Goal: Transaction & Acquisition: Purchase product/service

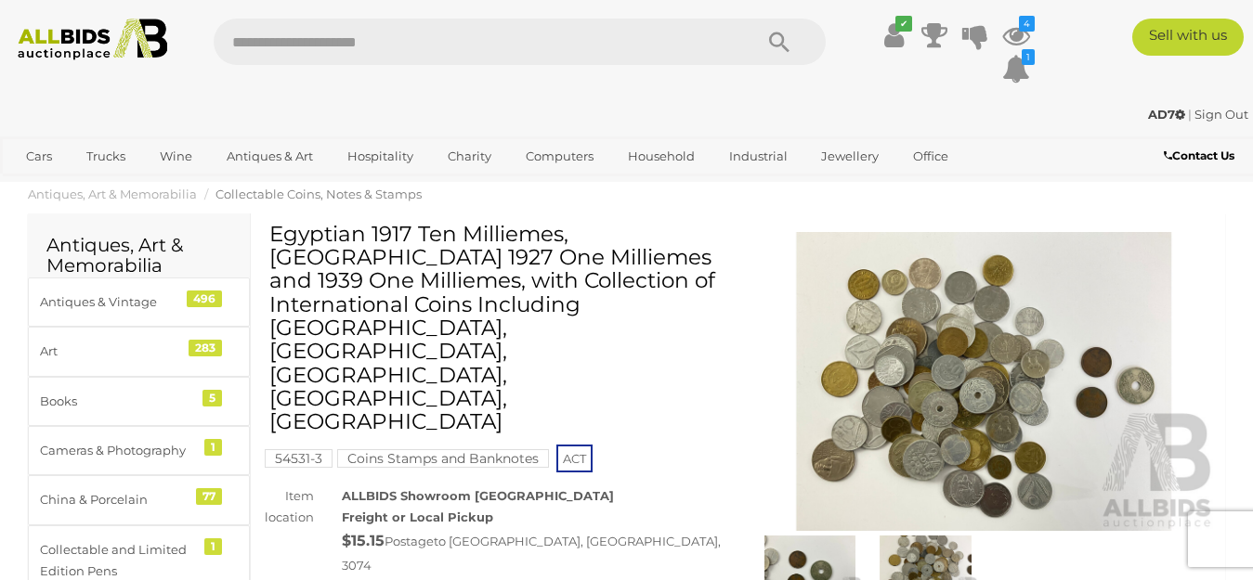
click at [960, 368] on img at bounding box center [984, 381] width 464 height 299
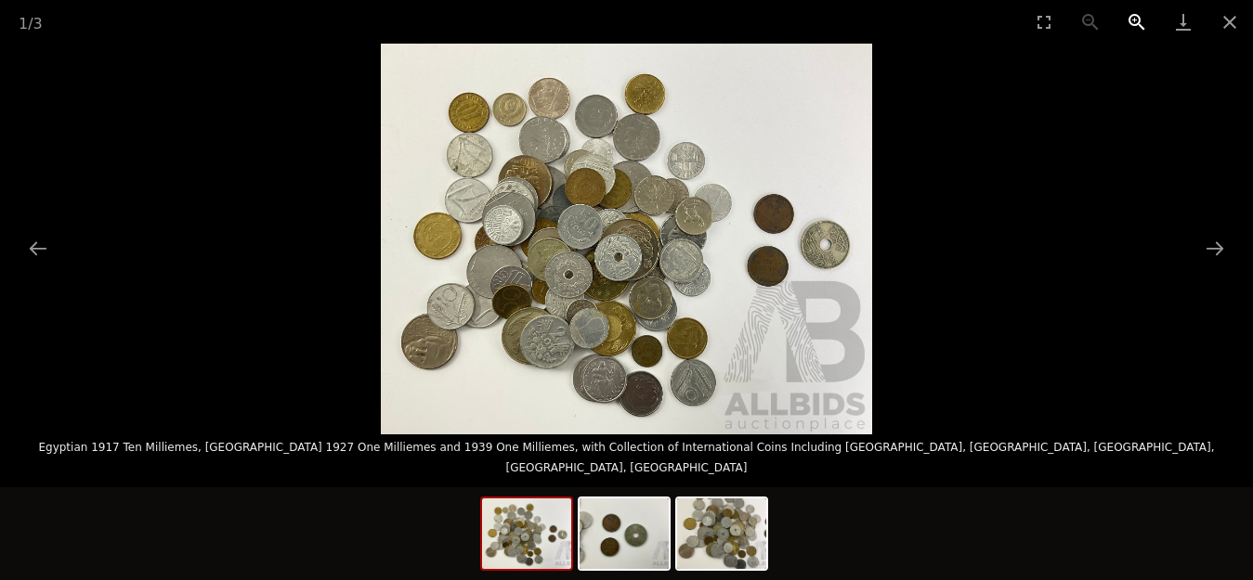
click at [1133, 19] on button "Zoom in" at bounding box center [1136, 22] width 46 height 44
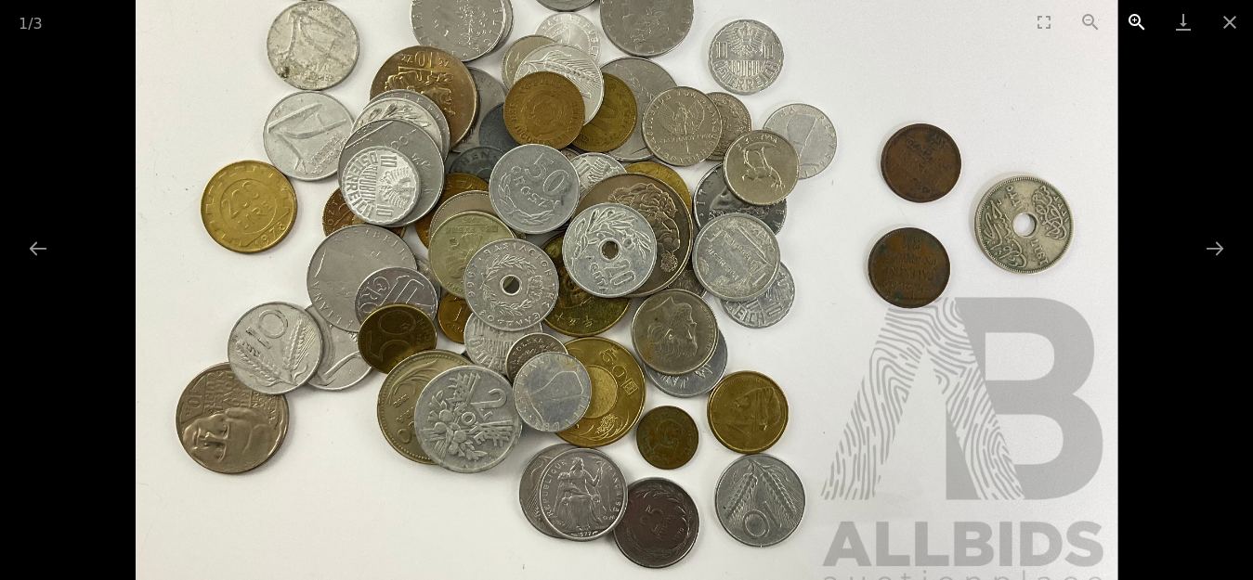
click at [1133, 19] on button "Zoom in" at bounding box center [1136, 22] width 46 height 44
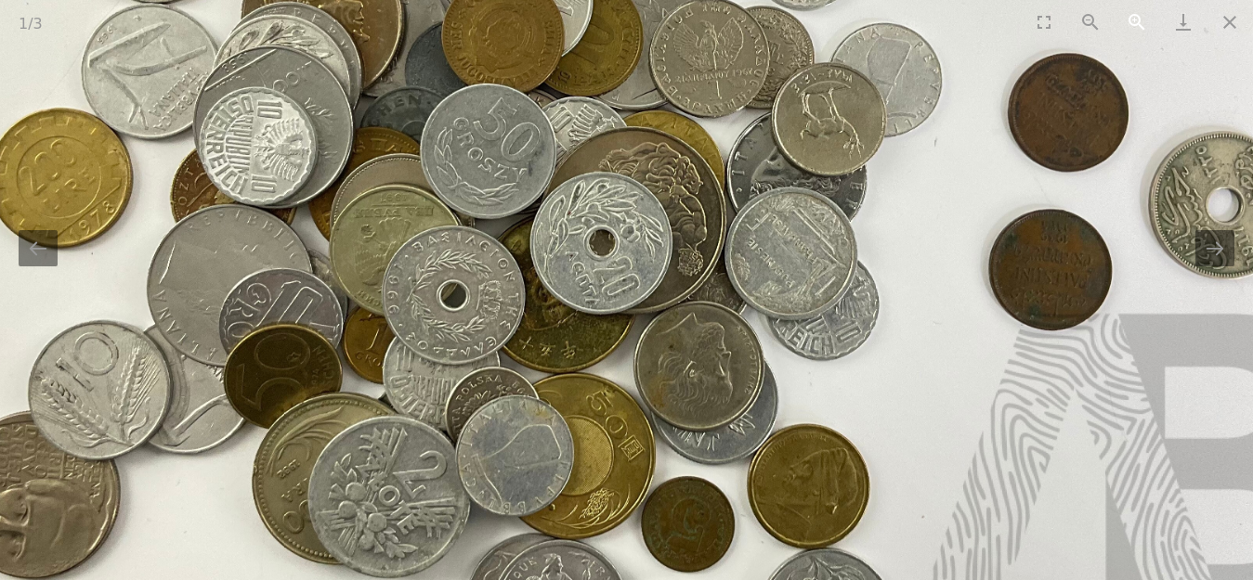
click at [1133, 19] on button "Zoom in" at bounding box center [1136, 22] width 46 height 44
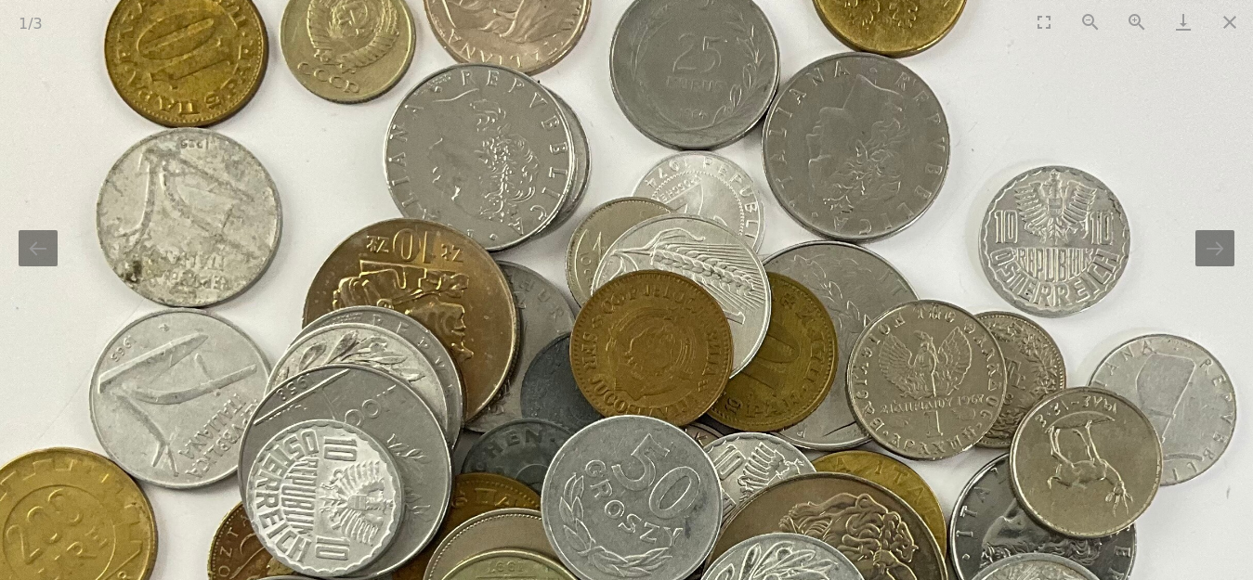
drag, startPoint x: 420, startPoint y: 163, endPoint x: 616, endPoint y: 509, distance: 398.0
click at [613, 535] on img at bounding box center [816, 554] width 1964 height 1564
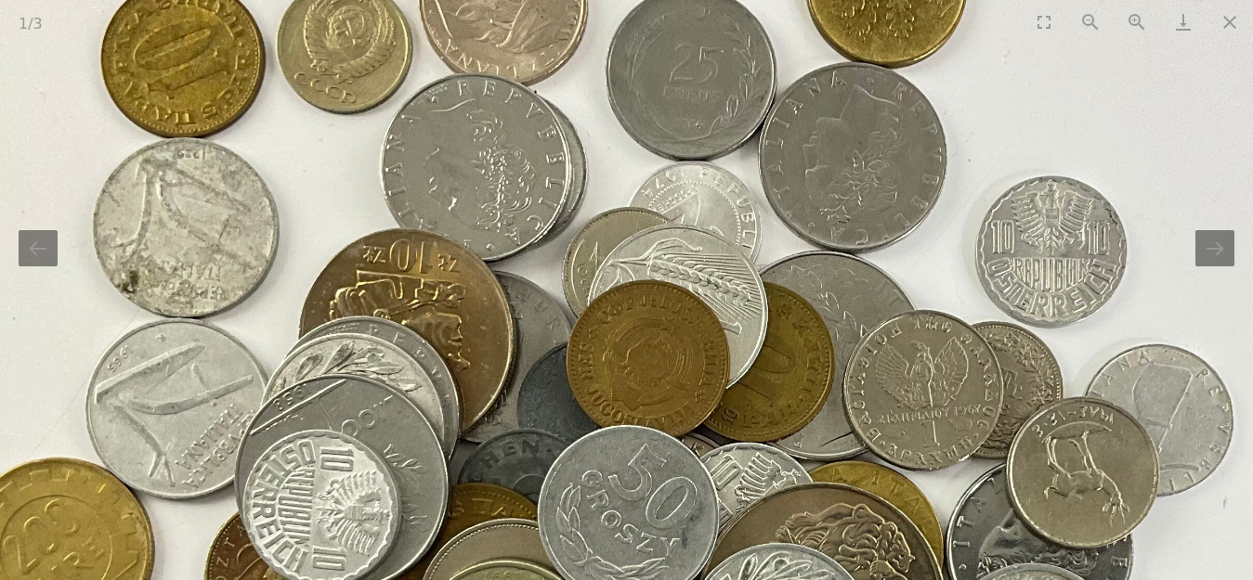
drag, startPoint x: 540, startPoint y: 421, endPoint x: 462, endPoint y: 193, distance: 240.2
click at [462, 194] on img at bounding box center [812, 565] width 1964 height 1564
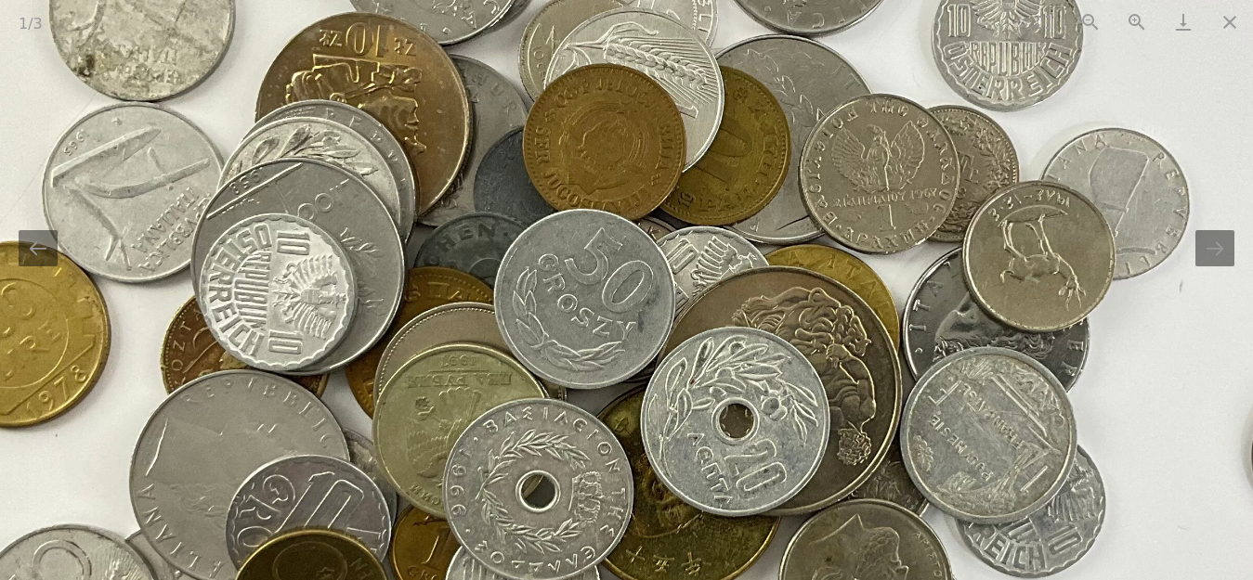
drag, startPoint x: 501, startPoint y: 366, endPoint x: 441, endPoint y: 175, distance: 200.3
click at [441, 175] on img at bounding box center [768, 348] width 1964 height 1564
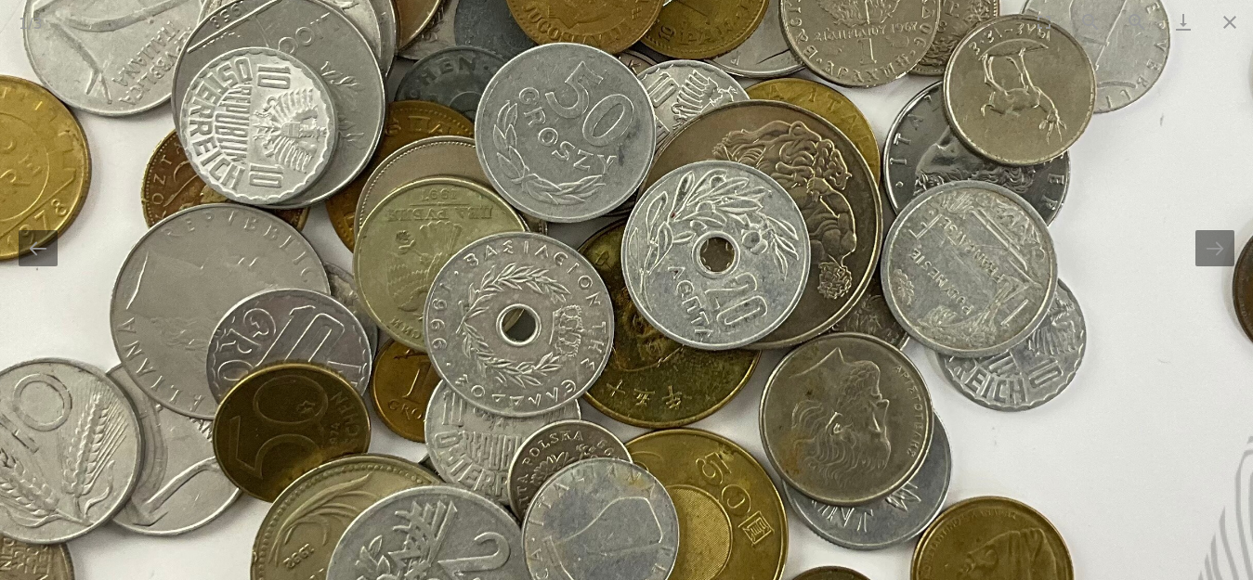
drag, startPoint x: 571, startPoint y: 327, endPoint x: 616, endPoint y: 124, distance: 208.2
click at [616, 124] on img at bounding box center [749, 182] width 1964 height 1564
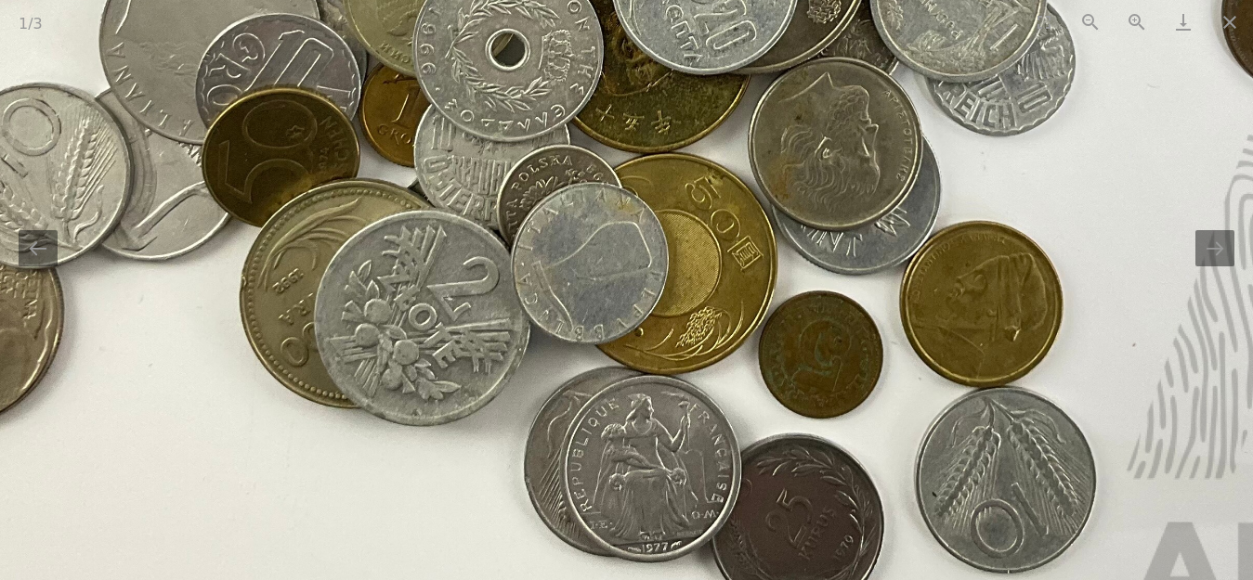
drag, startPoint x: 618, startPoint y: 341, endPoint x: 565, endPoint y: 141, distance: 206.6
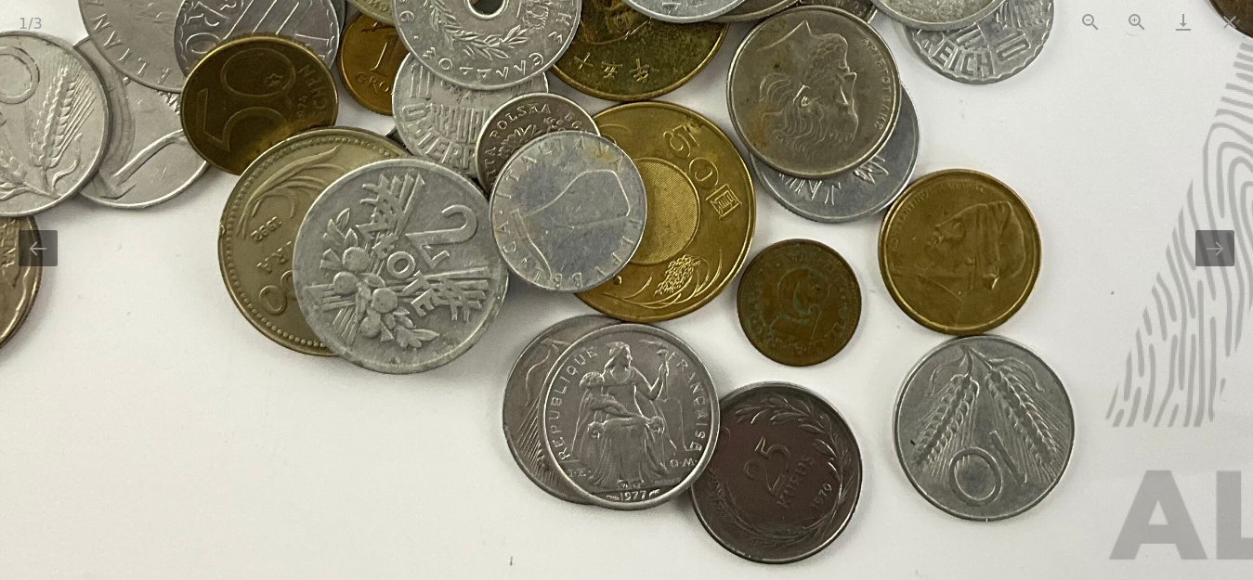
drag, startPoint x: 656, startPoint y: 296, endPoint x: 634, endPoint y: 248, distance: 52.8
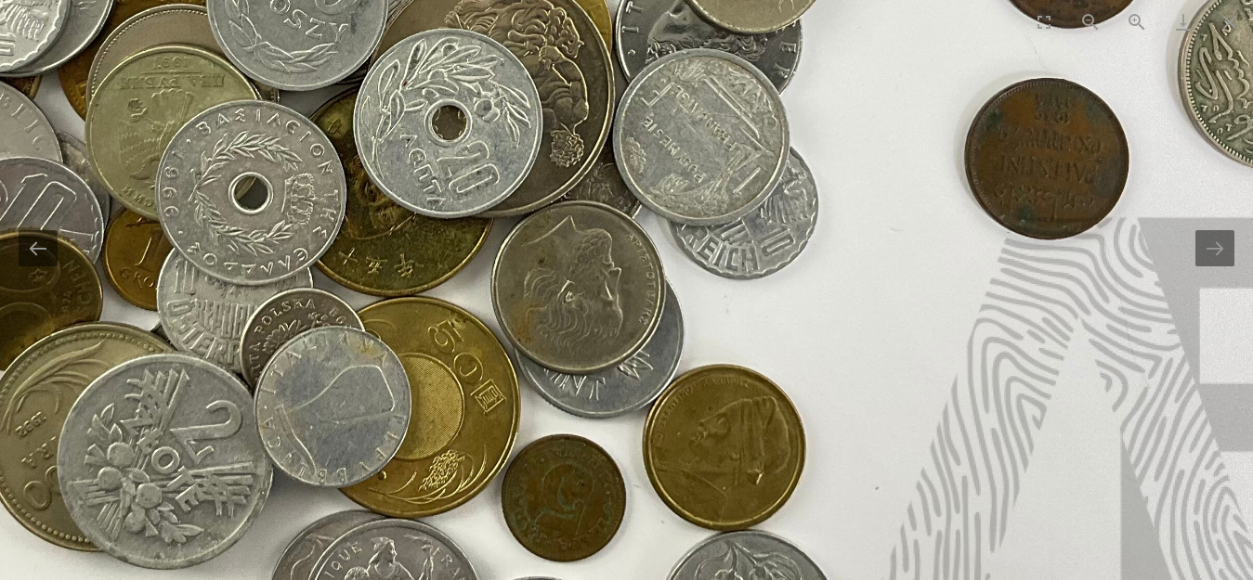
drag, startPoint x: 789, startPoint y: 287, endPoint x: 563, endPoint y: 492, distance: 305.7
click at [554, 501] on img at bounding box center [481, 50] width 1964 height 1564
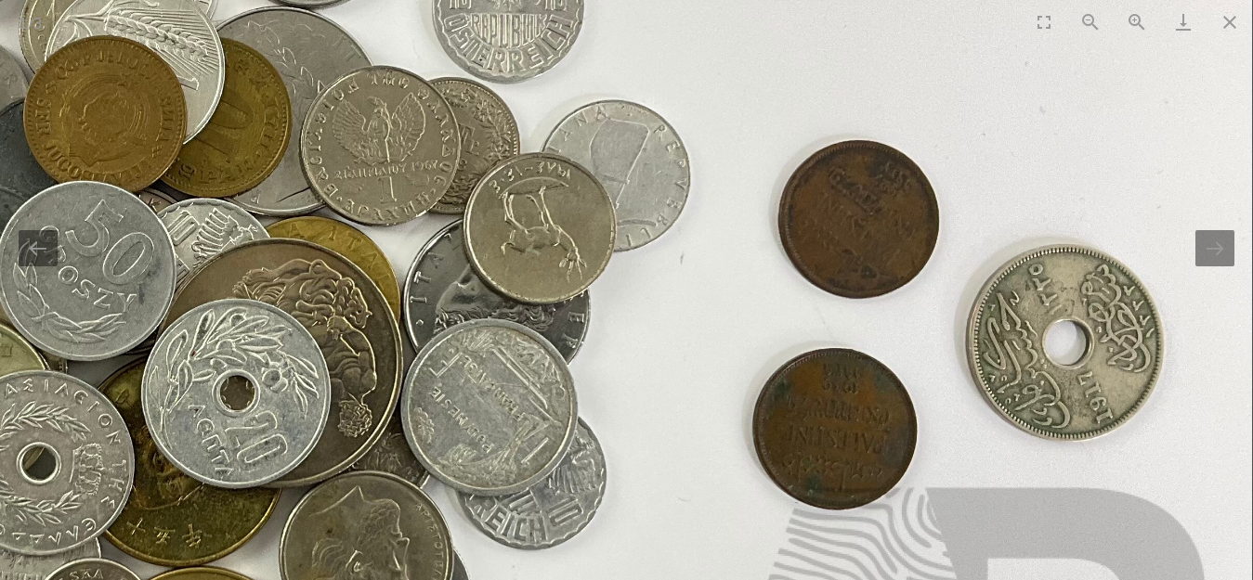
drag, startPoint x: 653, startPoint y: 261, endPoint x: 440, endPoint y: 511, distance: 328.1
click at [440, 511] on img at bounding box center [270, 320] width 1964 height 1564
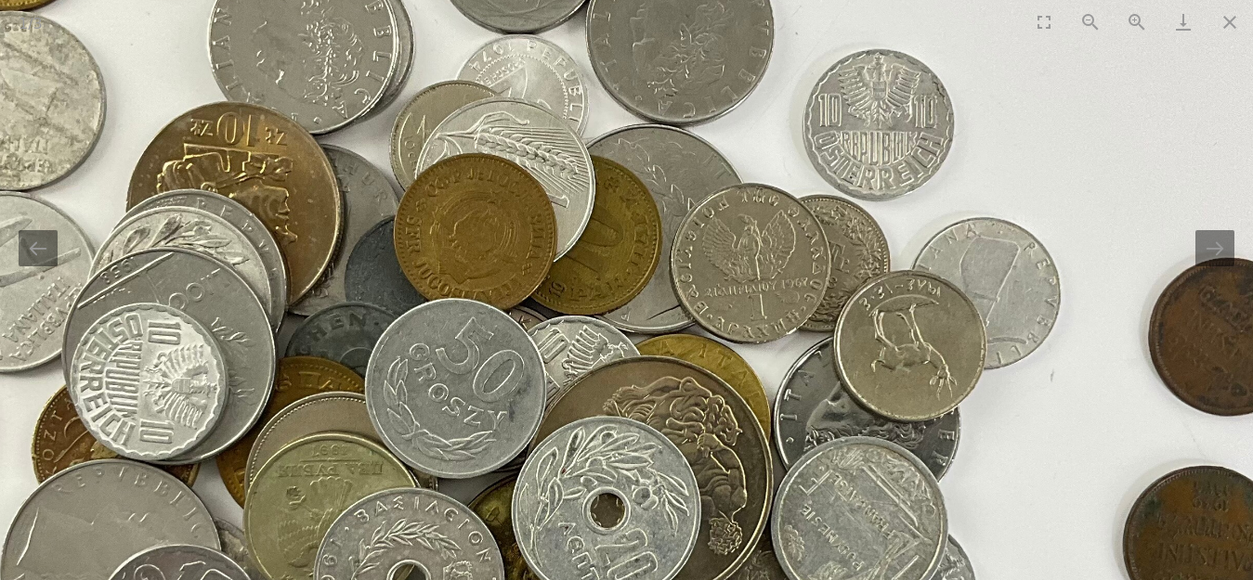
drag, startPoint x: 492, startPoint y: 303, endPoint x: 863, endPoint y: 299, distance: 370.5
click at [857, 339] on img at bounding box center [639, 437] width 1964 height 1564
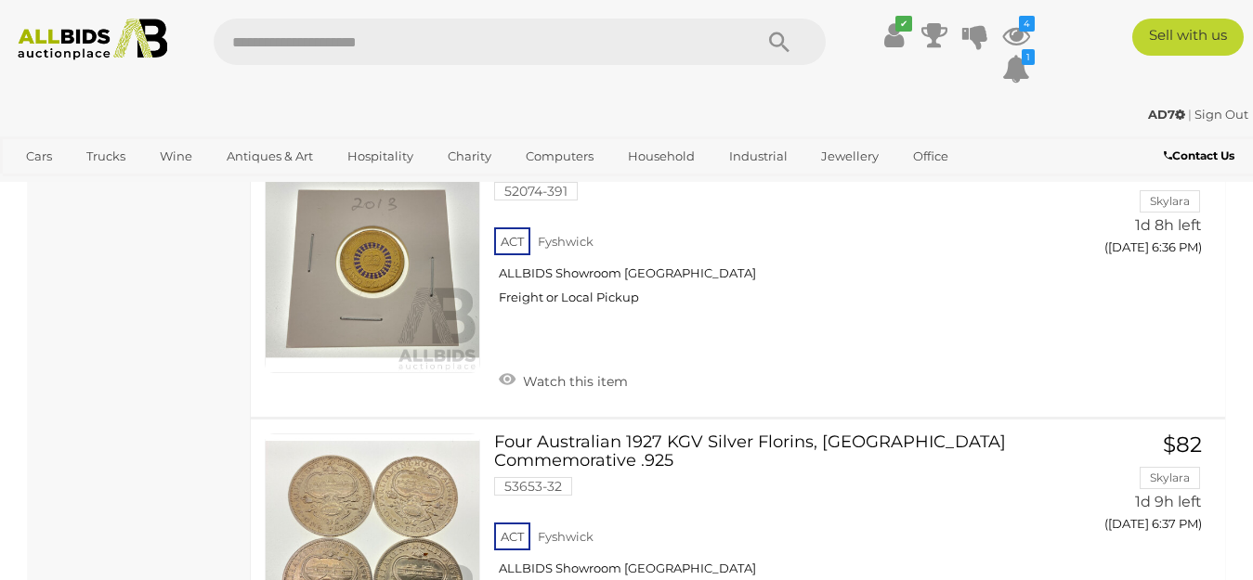
scroll to position [14914, 0]
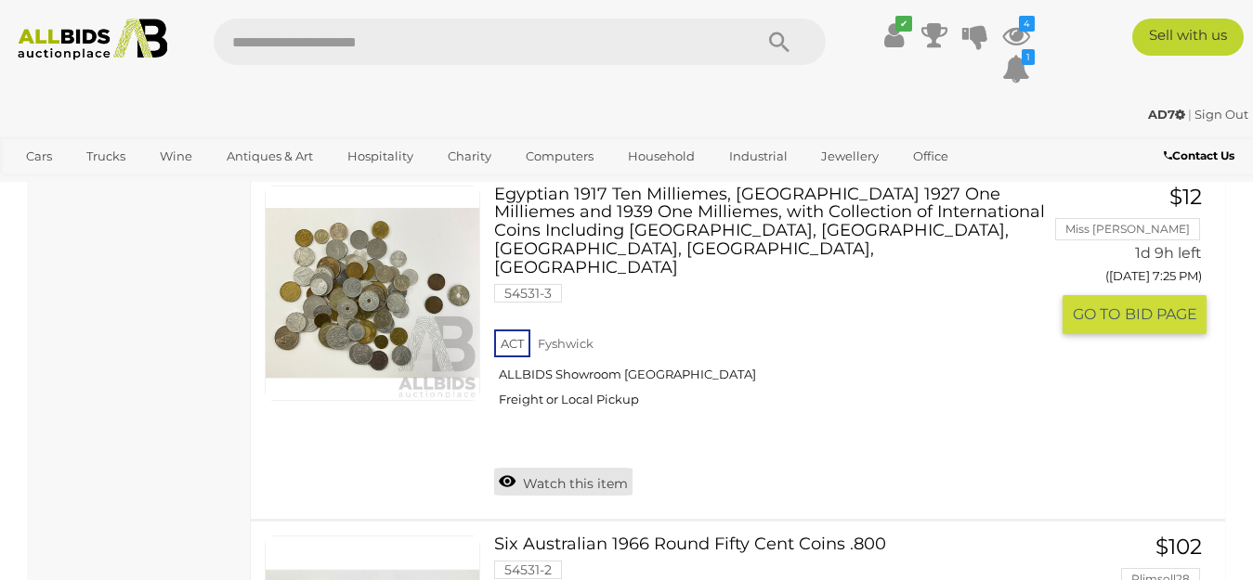
click at [559, 468] on link "Watch this item" at bounding box center [563, 482] width 138 height 28
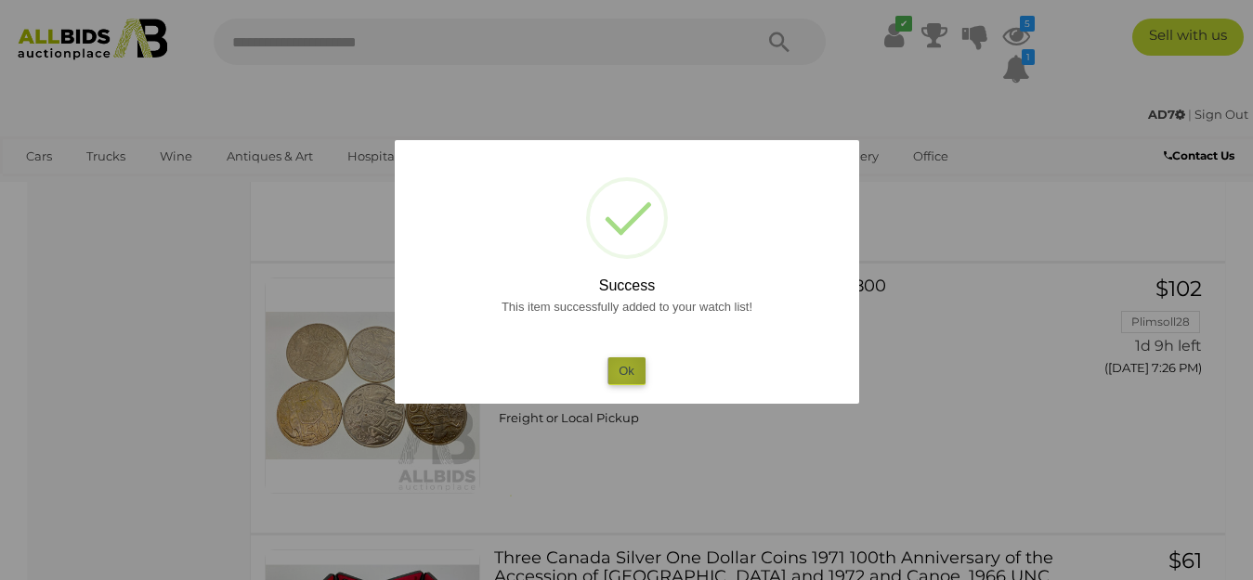
click at [622, 372] on button "Ok" at bounding box center [626, 371] width 38 height 27
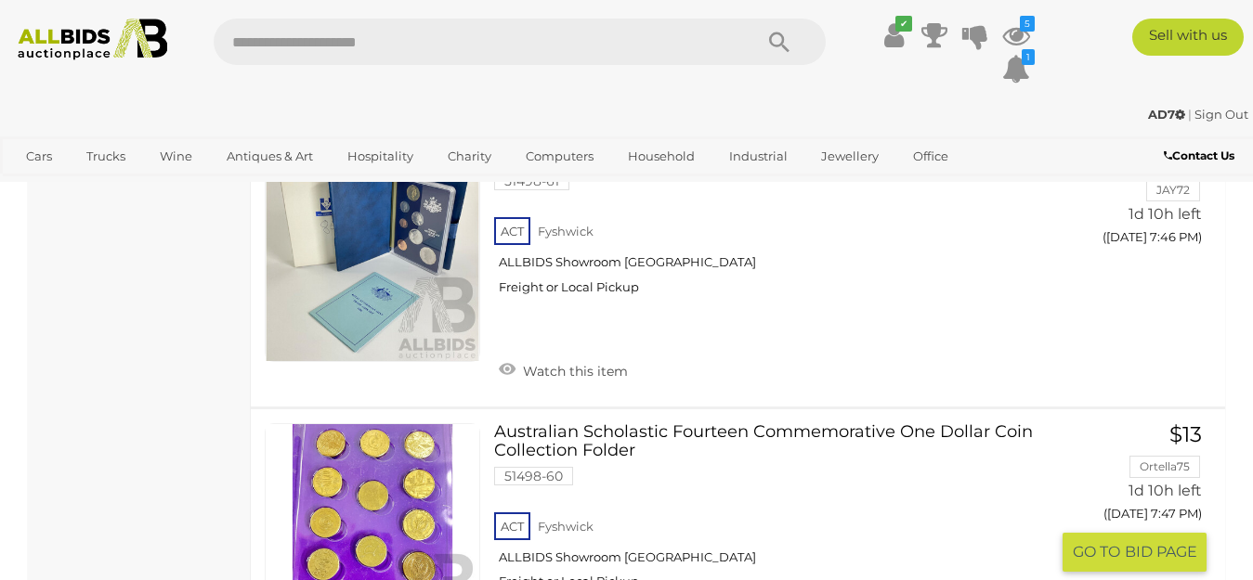
scroll to position [20207, 0]
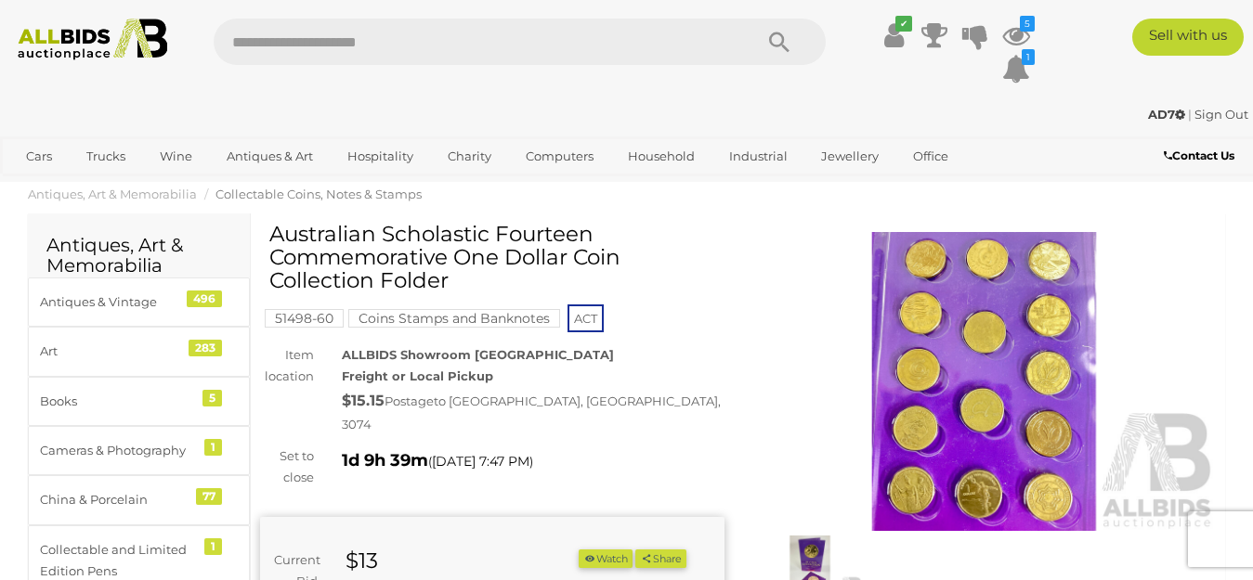
click at [811, 553] on img at bounding box center [810, 570] width 107 height 69
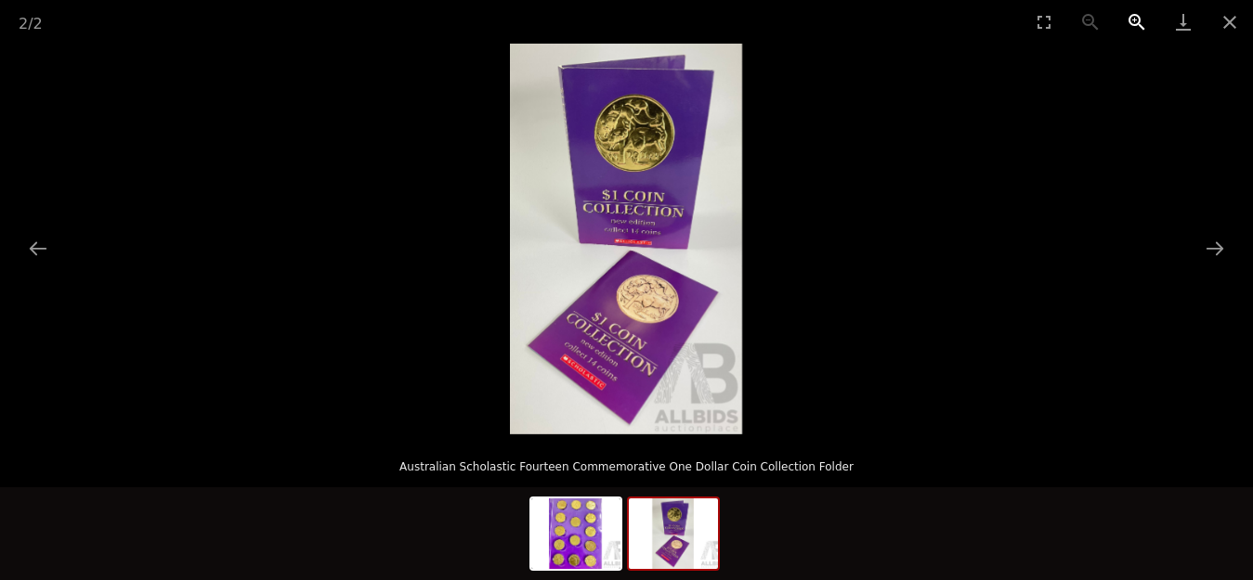
click at [1132, 18] on button "Zoom in" at bounding box center [1136, 22] width 46 height 44
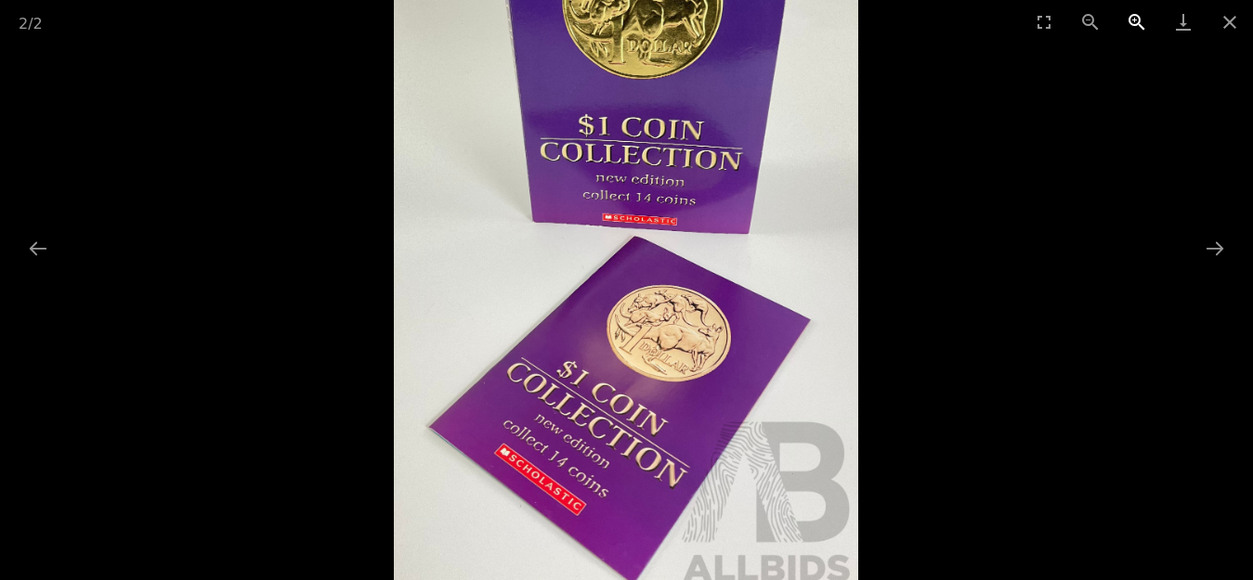
click at [1132, 18] on button "Zoom in" at bounding box center [1136, 22] width 46 height 44
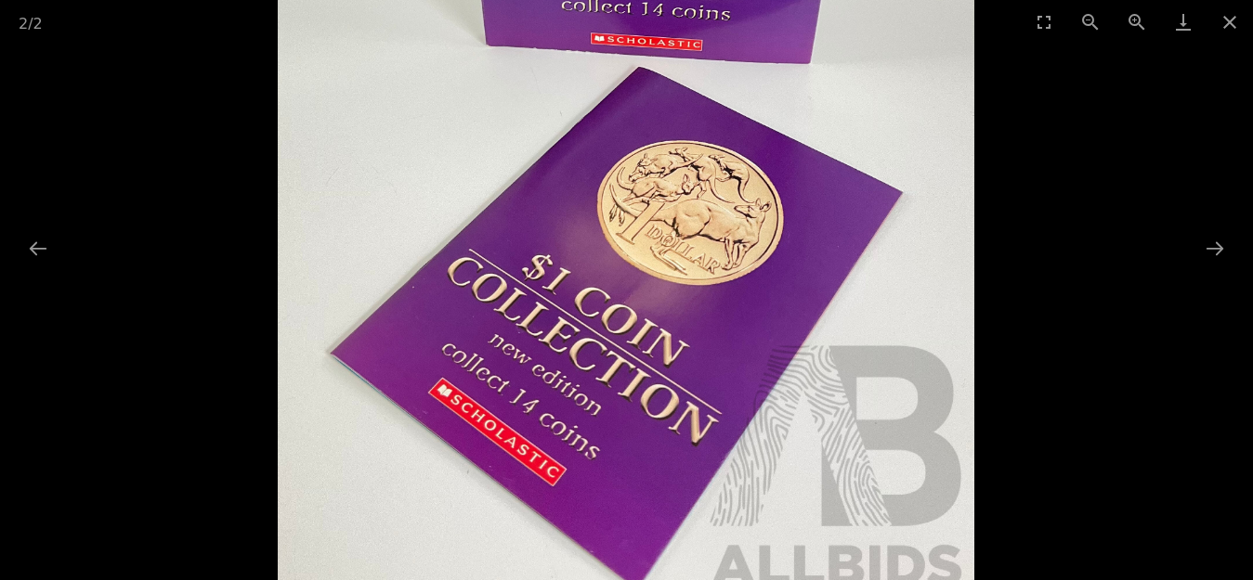
drag, startPoint x: 800, startPoint y: 334, endPoint x: 799, endPoint y: 248, distance: 86.4
click at [799, 248] on img at bounding box center [626, 33] width 697 height 1173
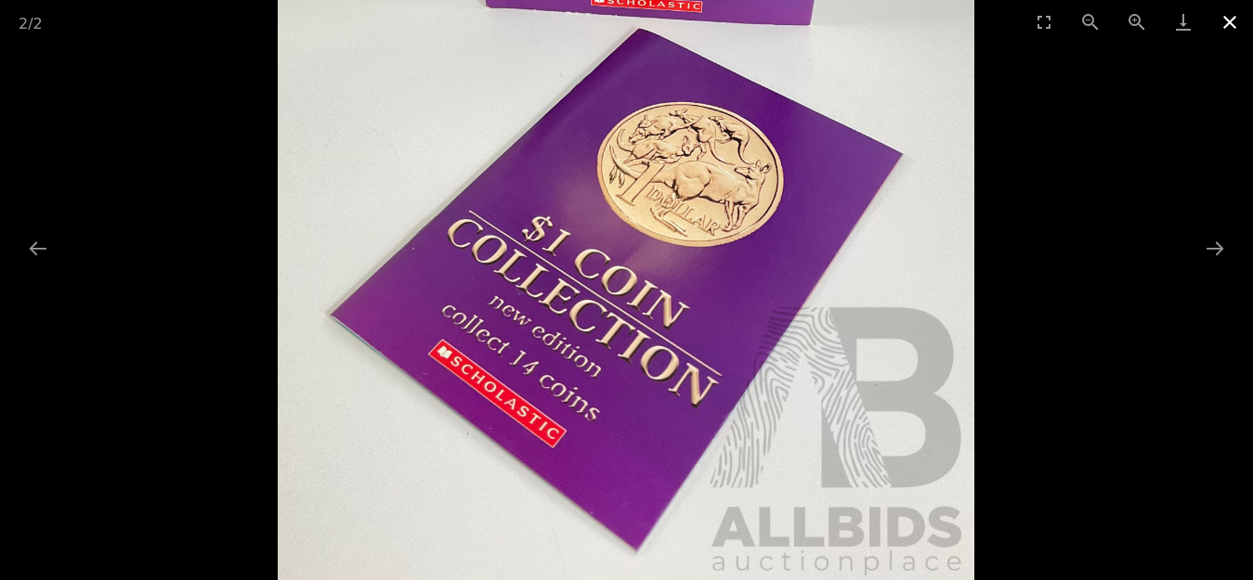
click at [1226, 15] on button "Close gallery" at bounding box center [1229, 22] width 46 height 44
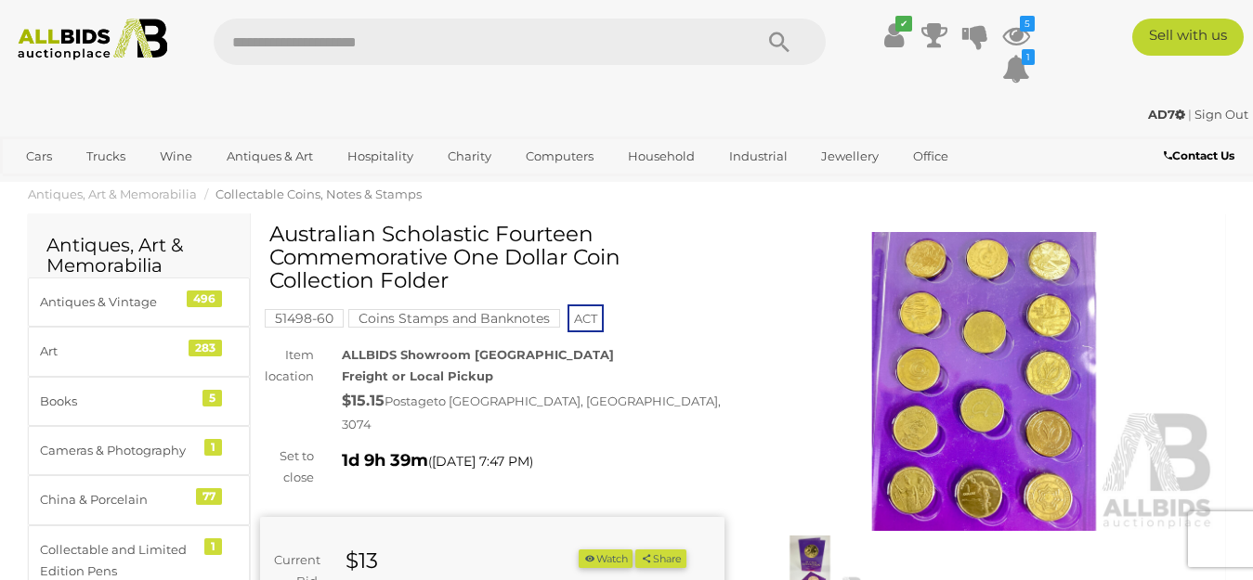
click at [954, 389] on img at bounding box center [984, 381] width 464 height 299
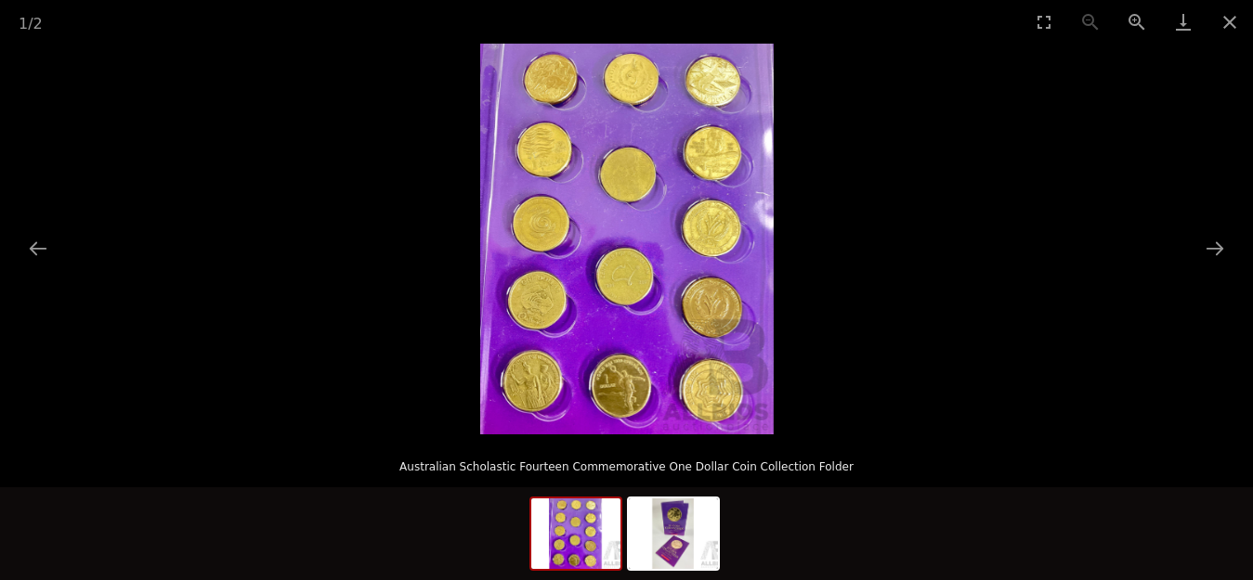
click at [648, 215] on img at bounding box center [626, 239] width 293 height 391
click at [1131, 17] on button "Zoom in" at bounding box center [1136, 22] width 46 height 44
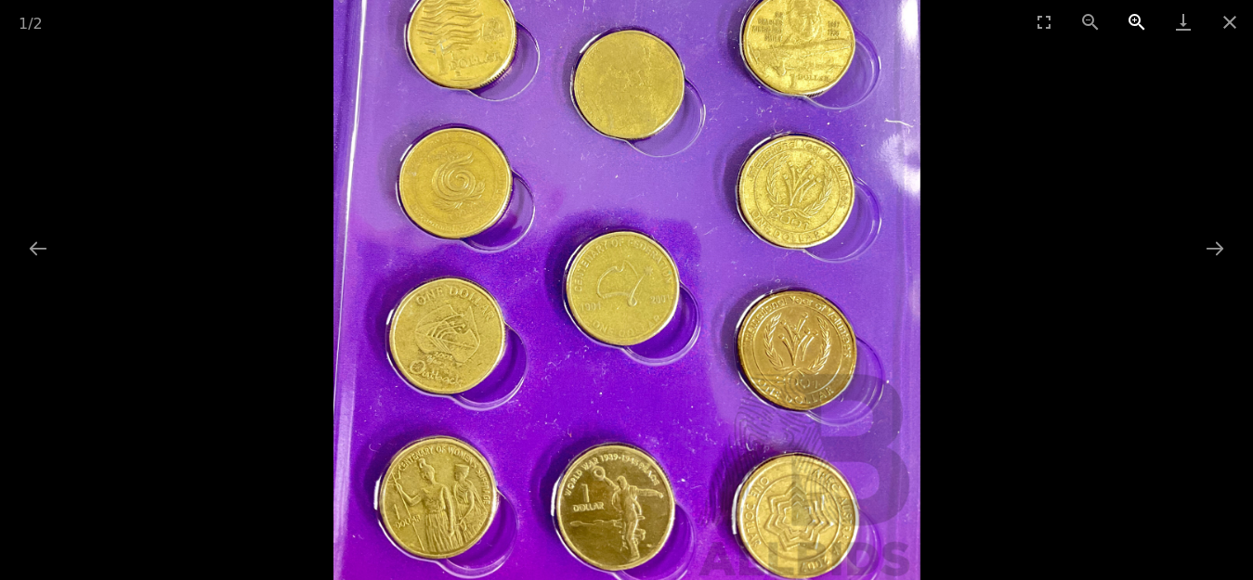
click at [1131, 17] on button "Zoom in" at bounding box center [1136, 22] width 46 height 44
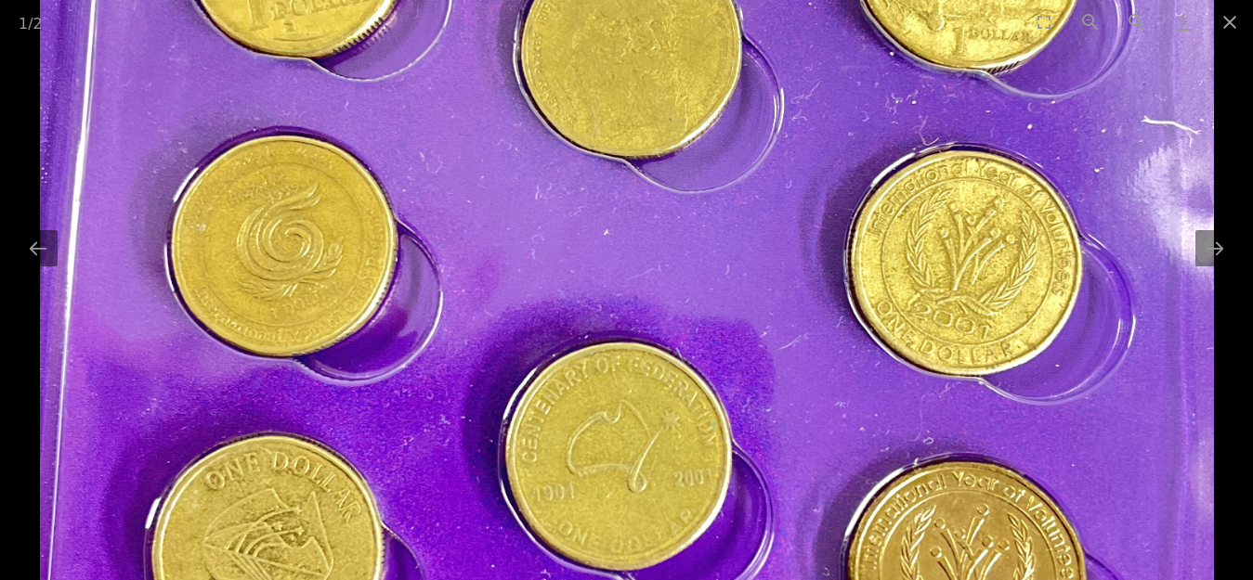
drag, startPoint x: 735, startPoint y: 164, endPoint x: 729, endPoint y: 373, distance: 209.0
click at [729, 373] on img at bounding box center [626, 307] width 1173 height 1564
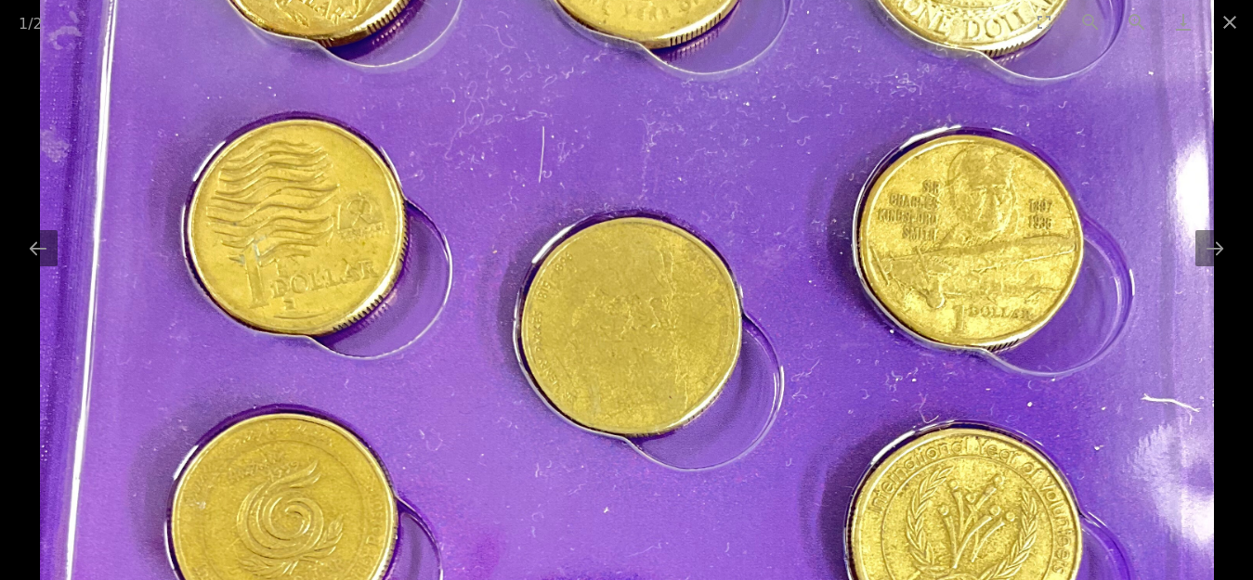
drag, startPoint x: 770, startPoint y: 133, endPoint x: 739, endPoint y: 366, distance: 235.1
click at [739, 366] on img at bounding box center [626, 584] width 1173 height 1564
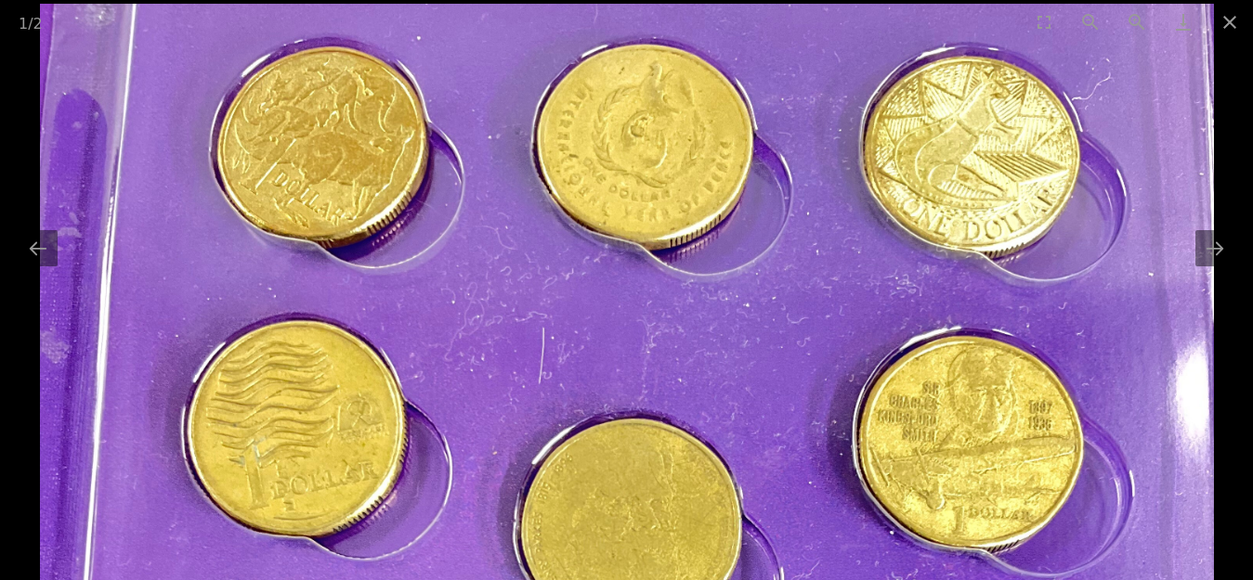
drag, startPoint x: 752, startPoint y: 186, endPoint x: 733, endPoint y: 182, distance: 19.9
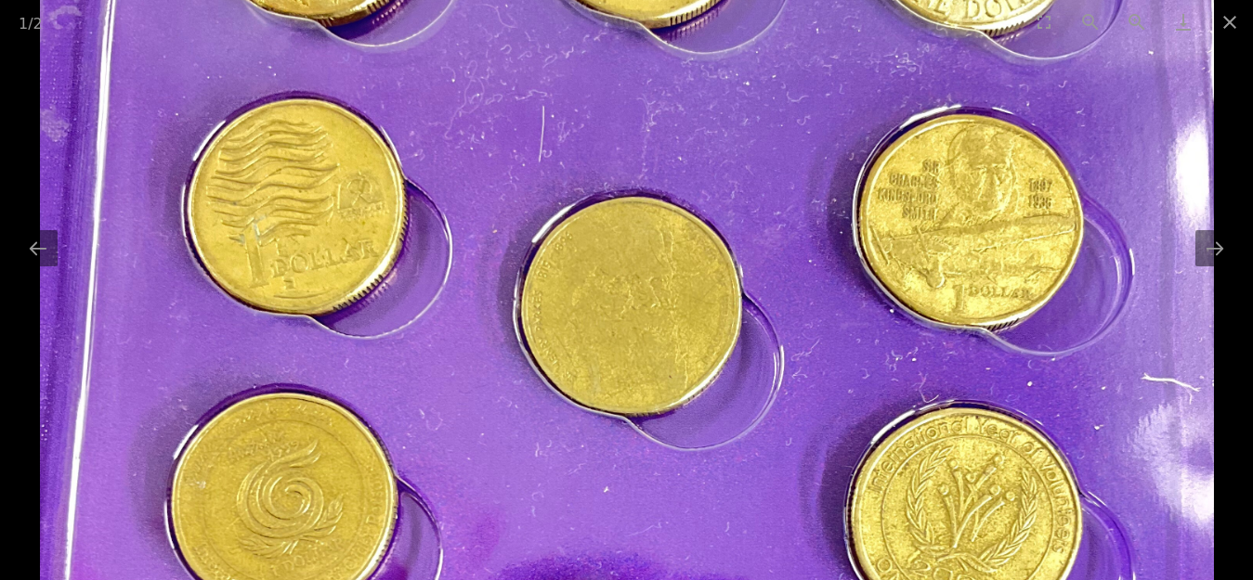
drag, startPoint x: 739, startPoint y: 330, endPoint x: 753, endPoint y: 106, distance: 224.2
click at [753, 107] on img at bounding box center [626, 564] width 1173 height 1564
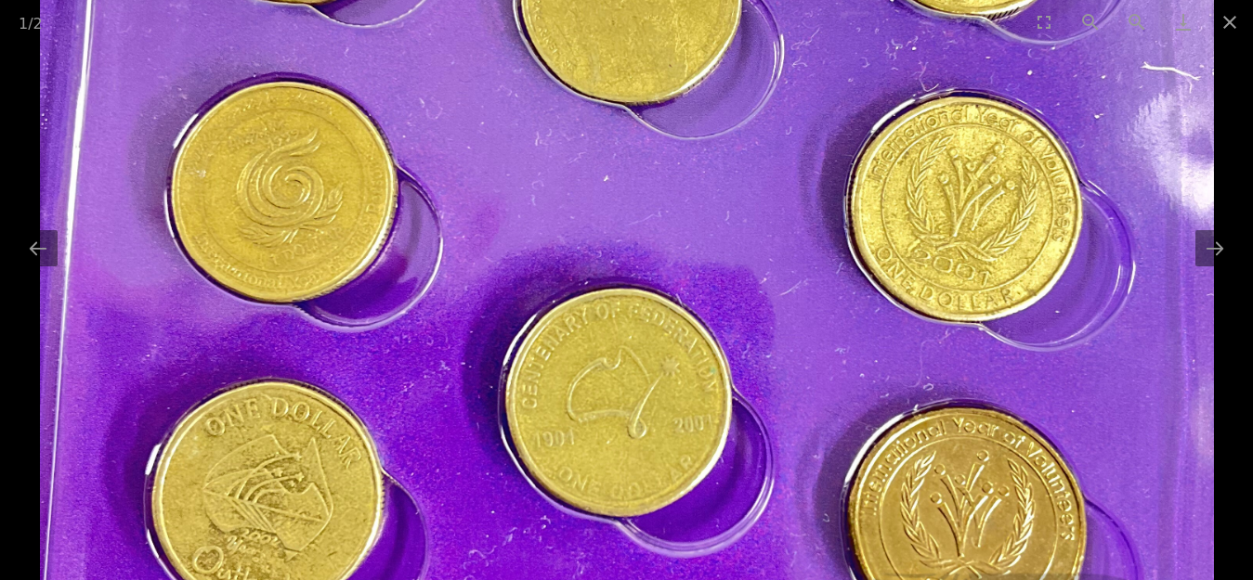
drag, startPoint x: 747, startPoint y: 350, endPoint x: 741, endPoint y: 129, distance: 221.1
click at [741, 130] on img at bounding box center [626, 253] width 1173 height 1564
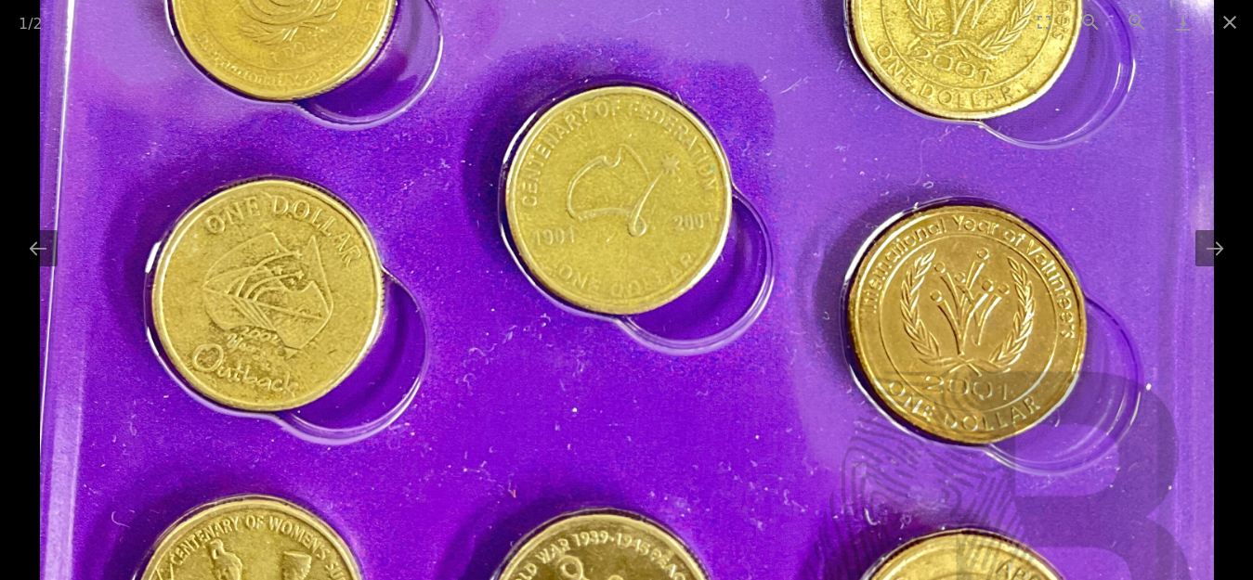
drag, startPoint x: 765, startPoint y: 337, endPoint x: 762, endPoint y: 167, distance: 170.0
click at [762, 168] on img at bounding box center [626, 50] width 1173 height 1564
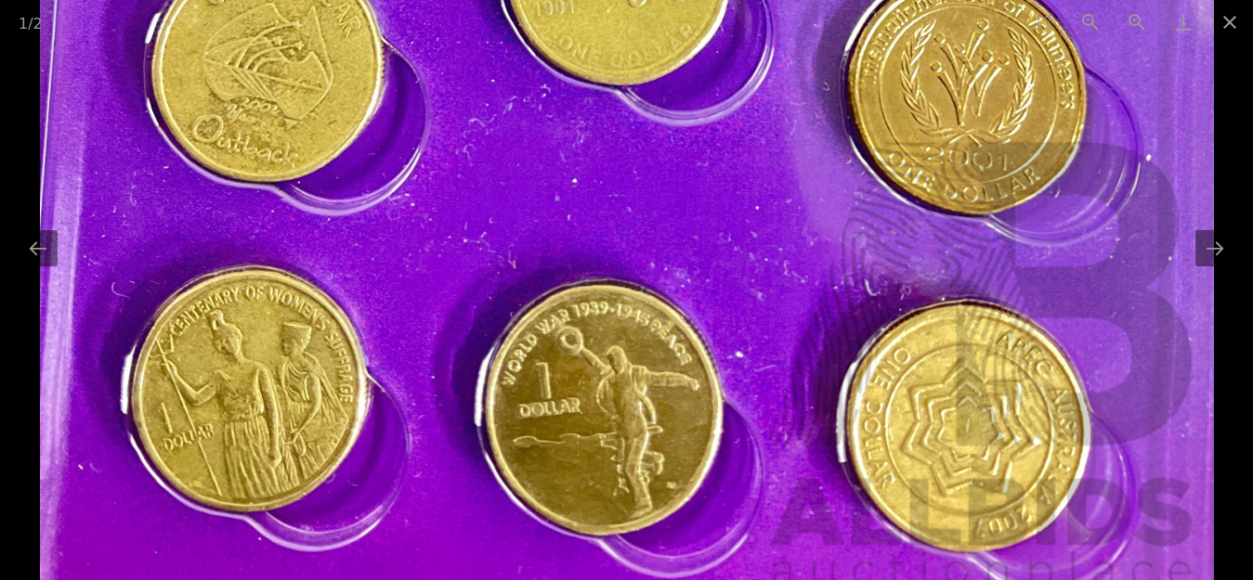
drag, startPoint x: 742, startPoint y: 380, endPoint x: 745, endPoint y: 211, distance: 169.0
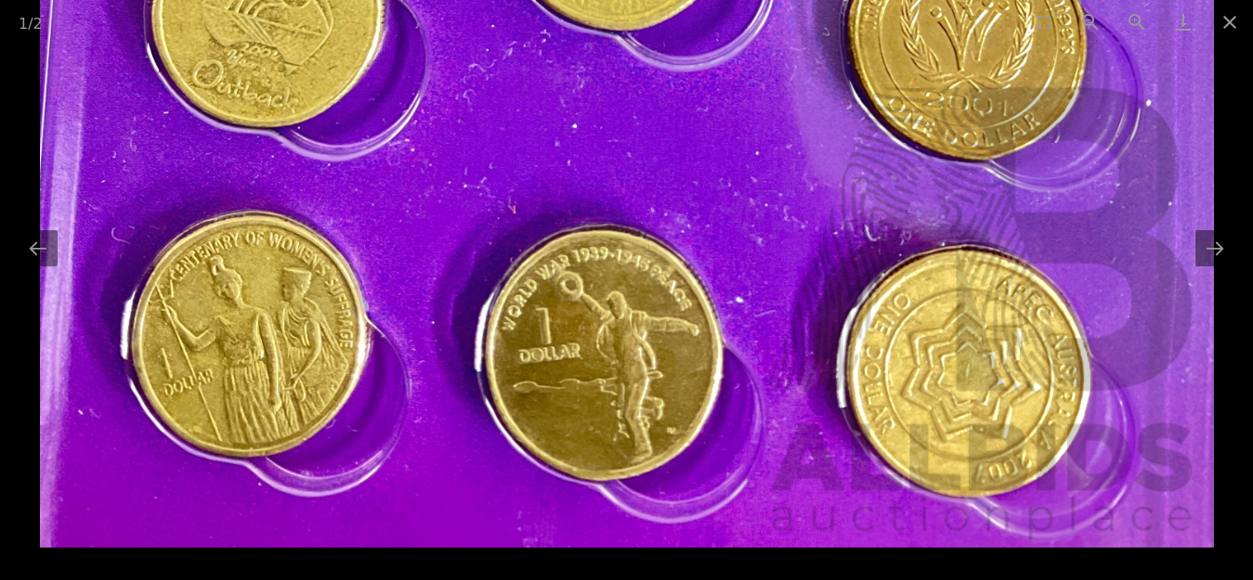
drag, startPoint x: 740, startPoint y: 427, endPoint x: 741, endPoint y: 239, distance: 188.5
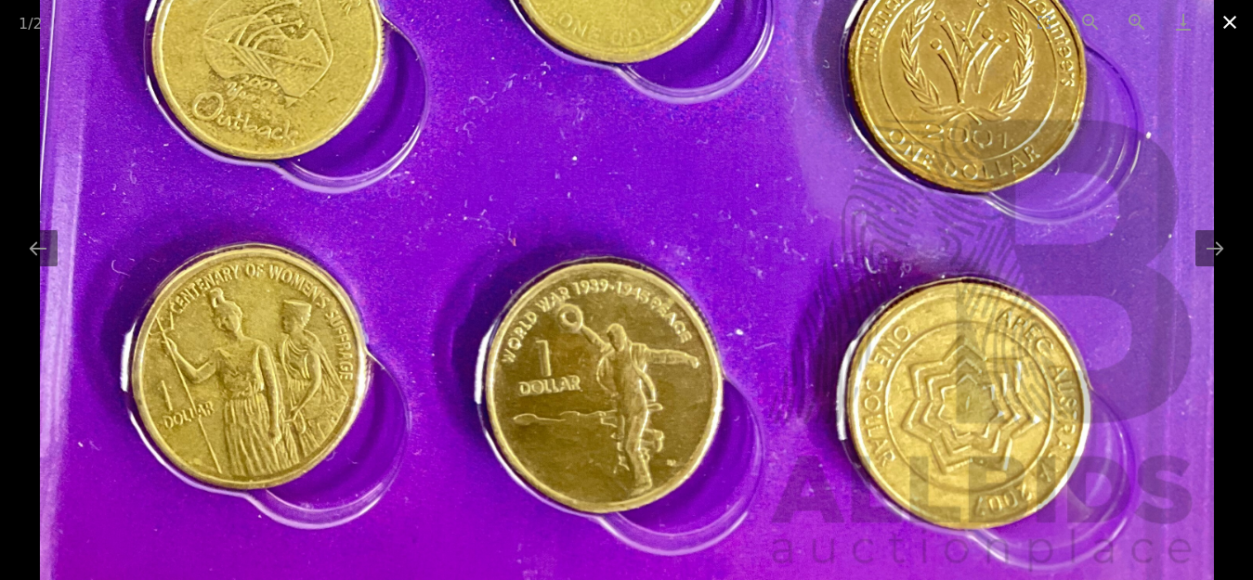
click at [1221, 16] on button "Close gallery" at bounding box center [1229, 22] width 46 height 44
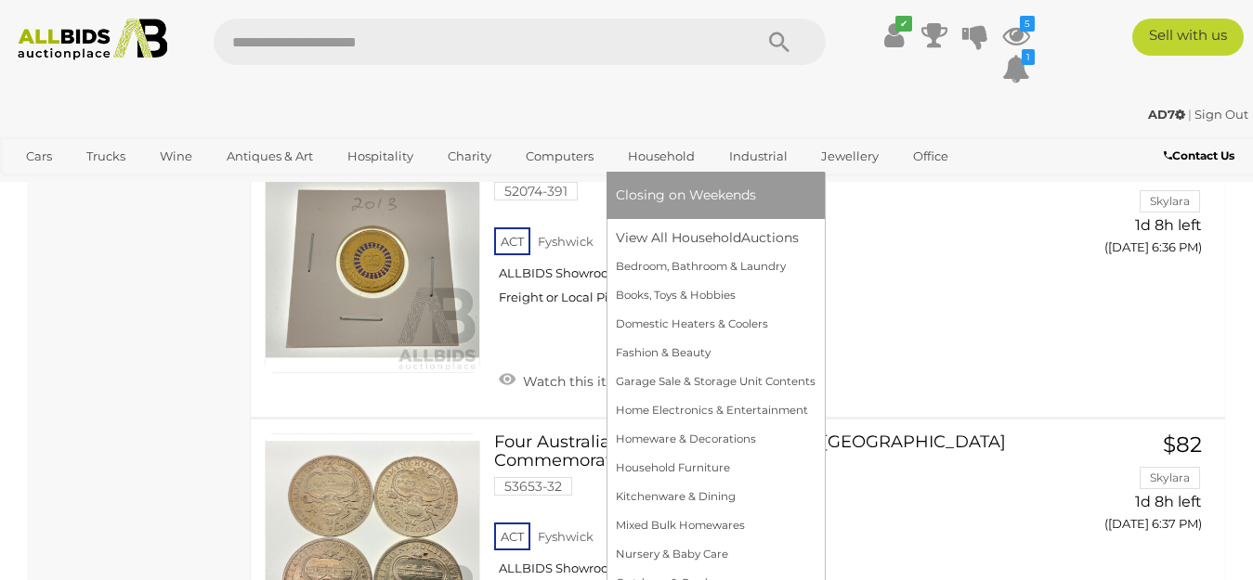
scroll to position [20410, 0]
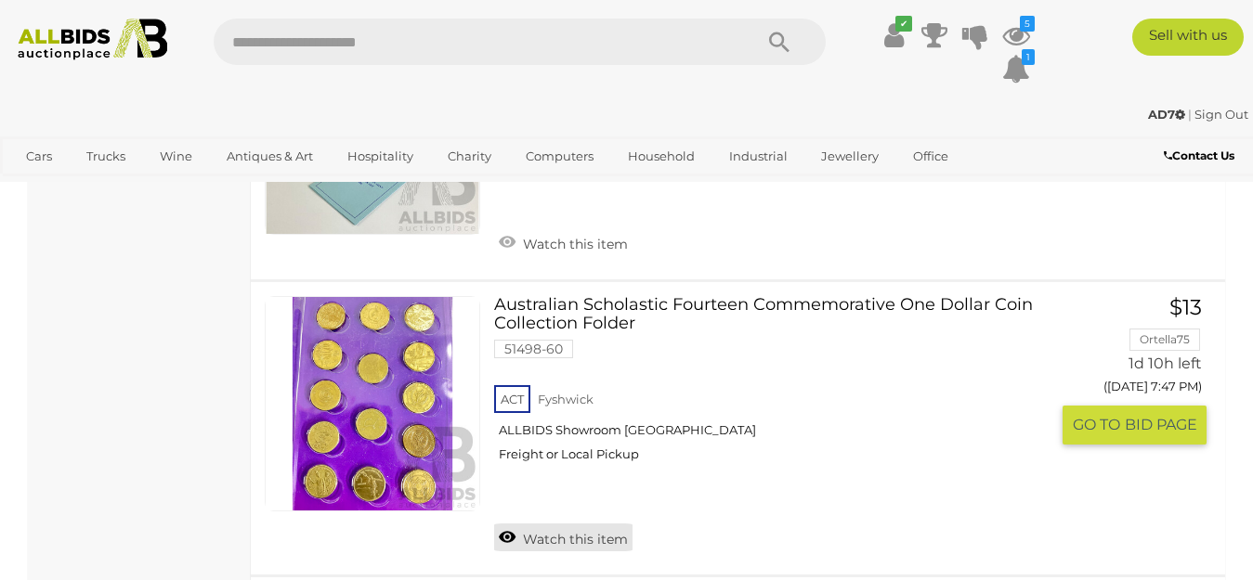
click at [553, 524] on link "Watch this item" at bounding box center [563, 538] width 138 height 28
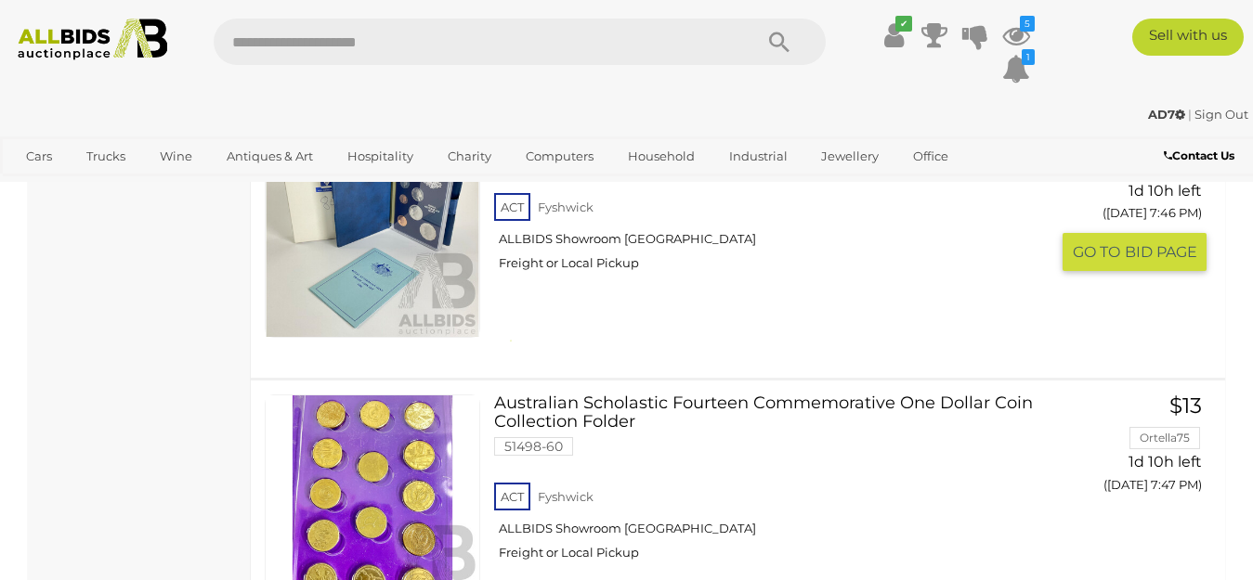
scroll to position [20062, 0]
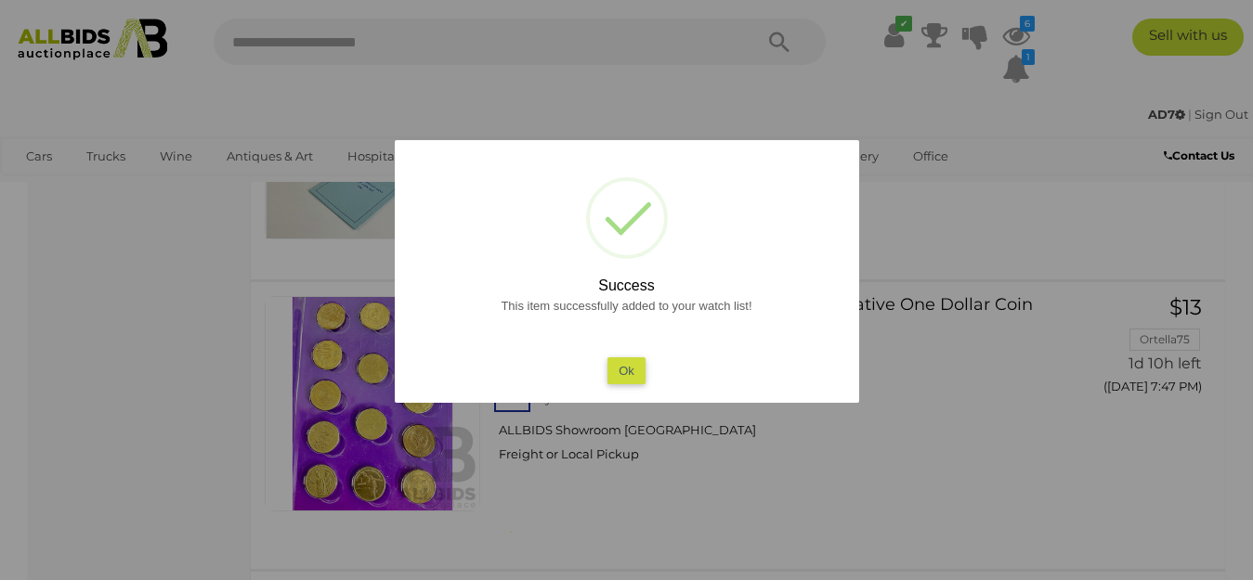
click at [617, 372] on button "Ok" at bounding box center [626, 371] width 38 height 27
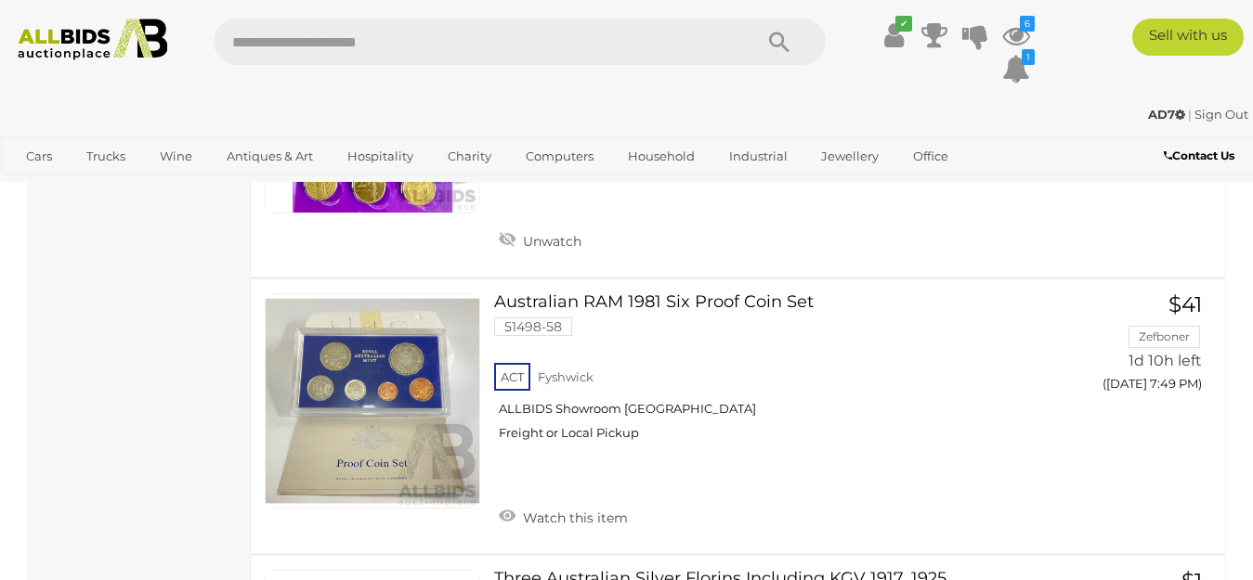
scroll to position [20804, 0]
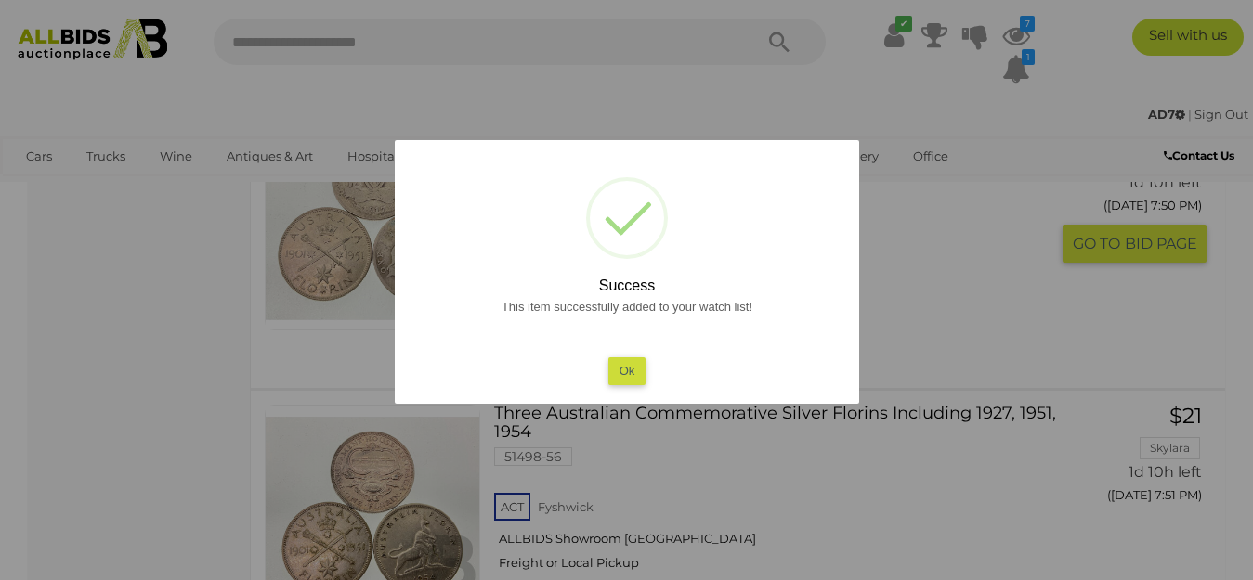
click at [623, 365] on button "Ok" at bounding box center [626, 371] width 38 height 27
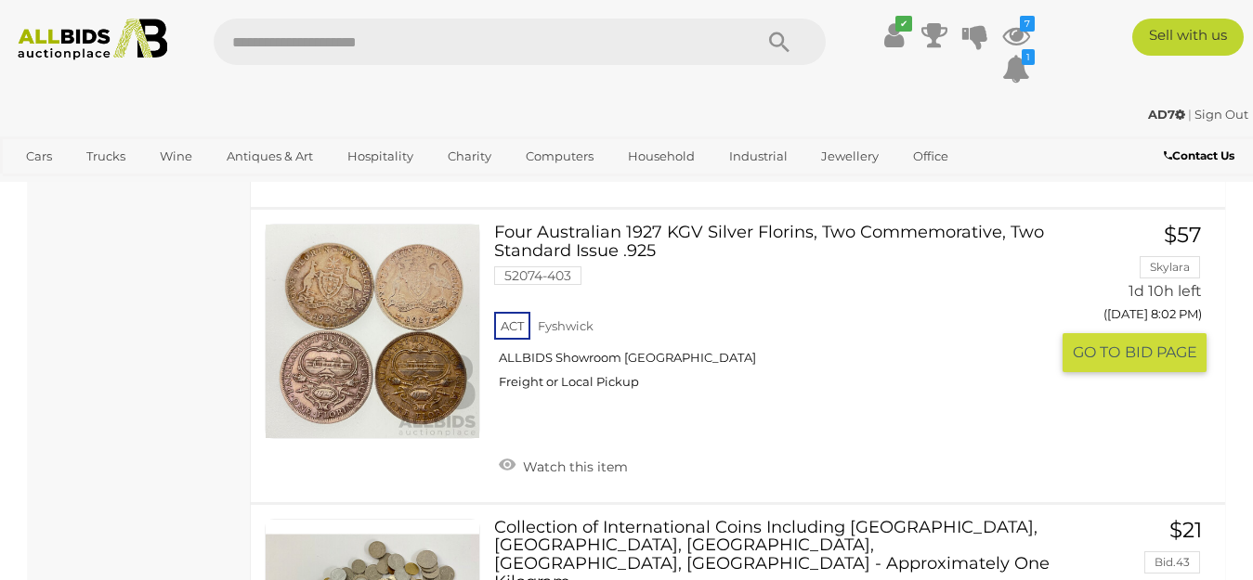
scroll to position [24240, 0]
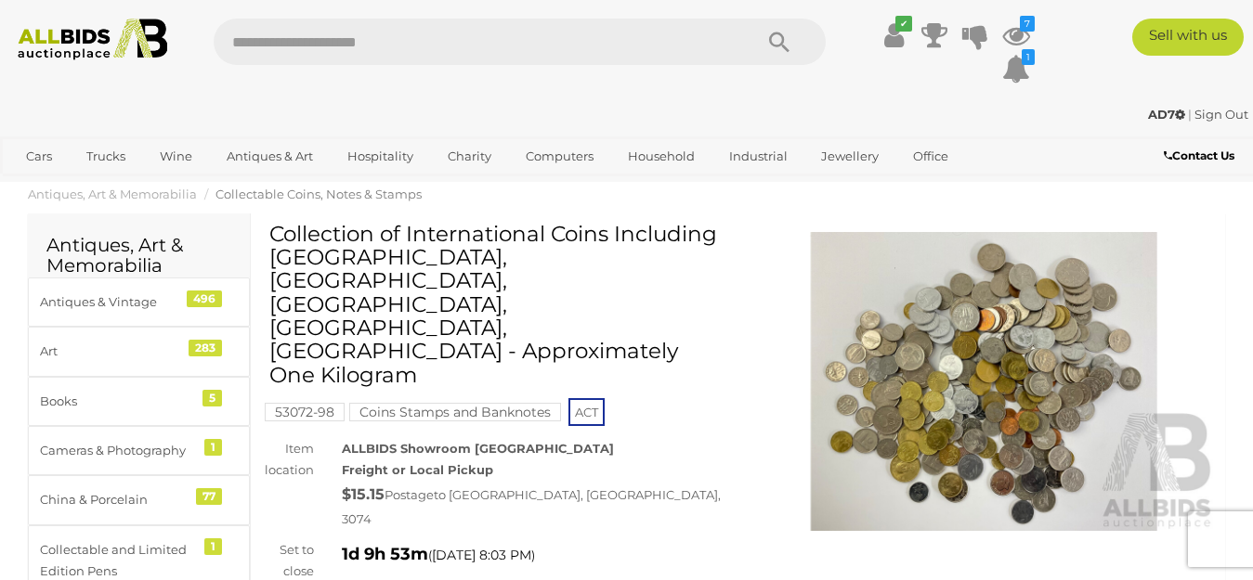
click at [971, 407] on img at bounding box center [984, 381] width 464 height 299
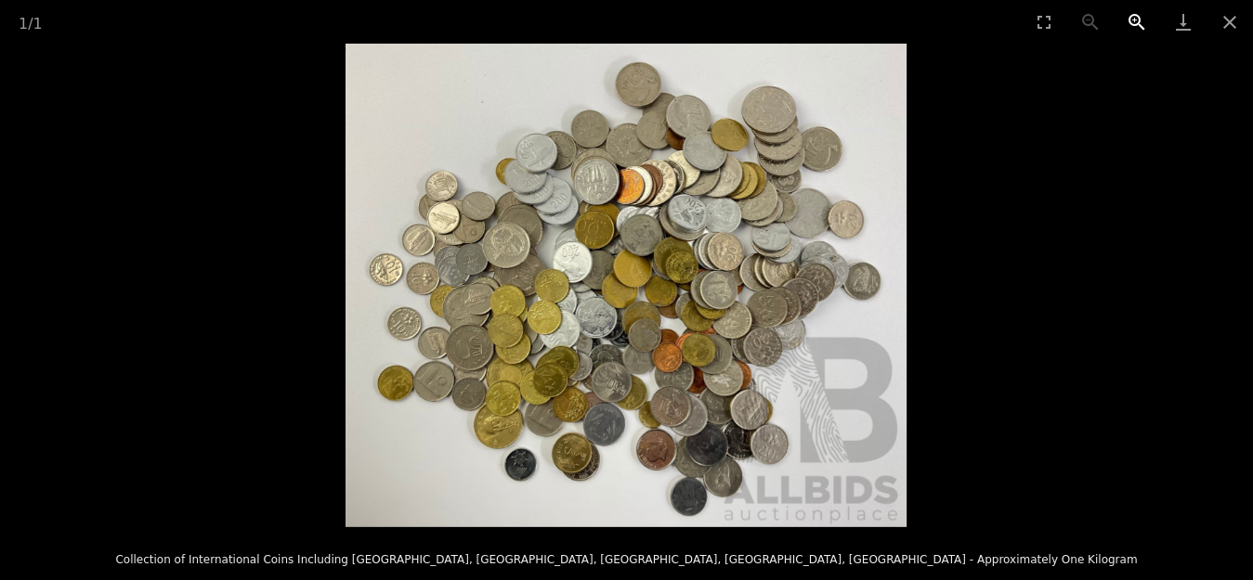
click at [1134, 17] on button "Zoom in" at bounding box center [1136, 22] width 46 height 44
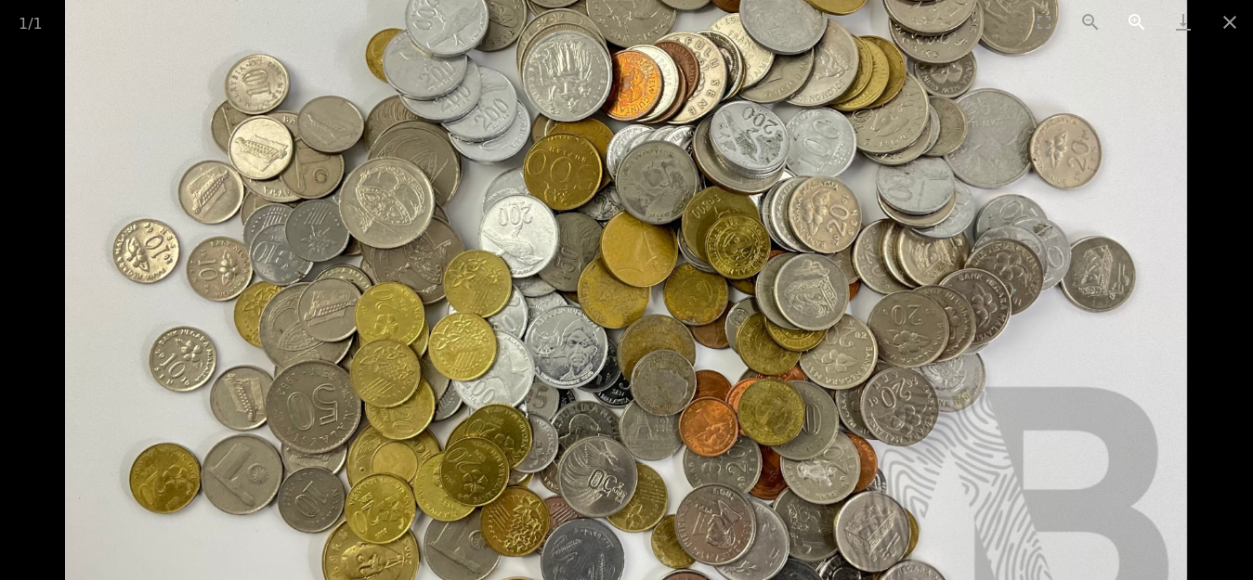
click at [1134, 18] on button "Zoom in" at bounding box center [1136, 22] width 46 height 44
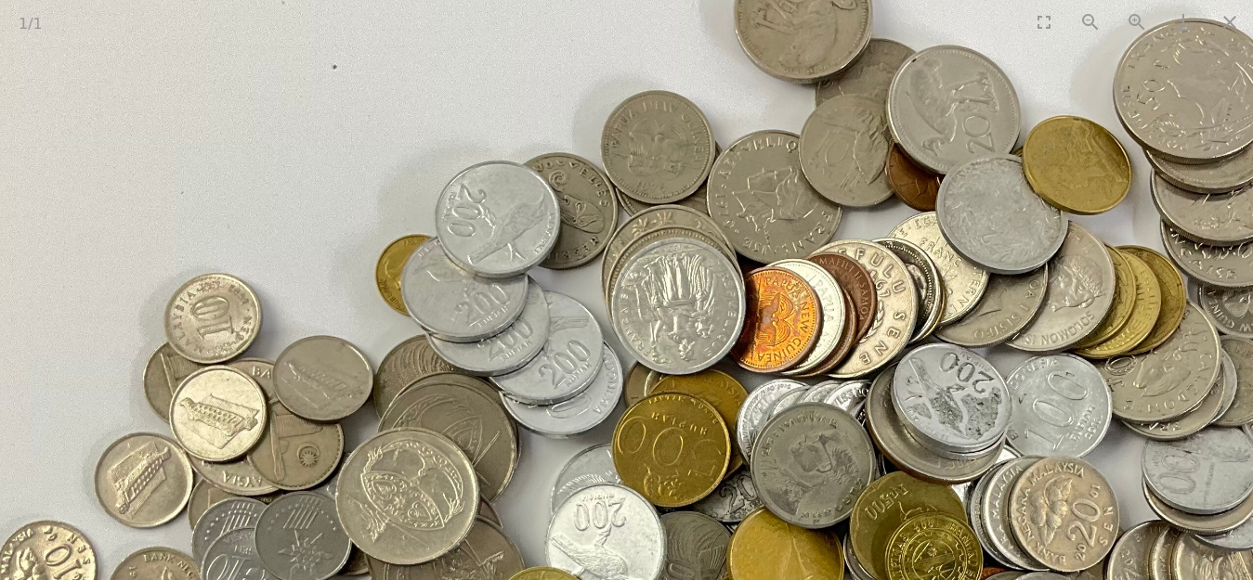
drag, startPoint x: 639, startPoint y: 124, endPoint x: 779, endPoint y: 460, distance: 364.2
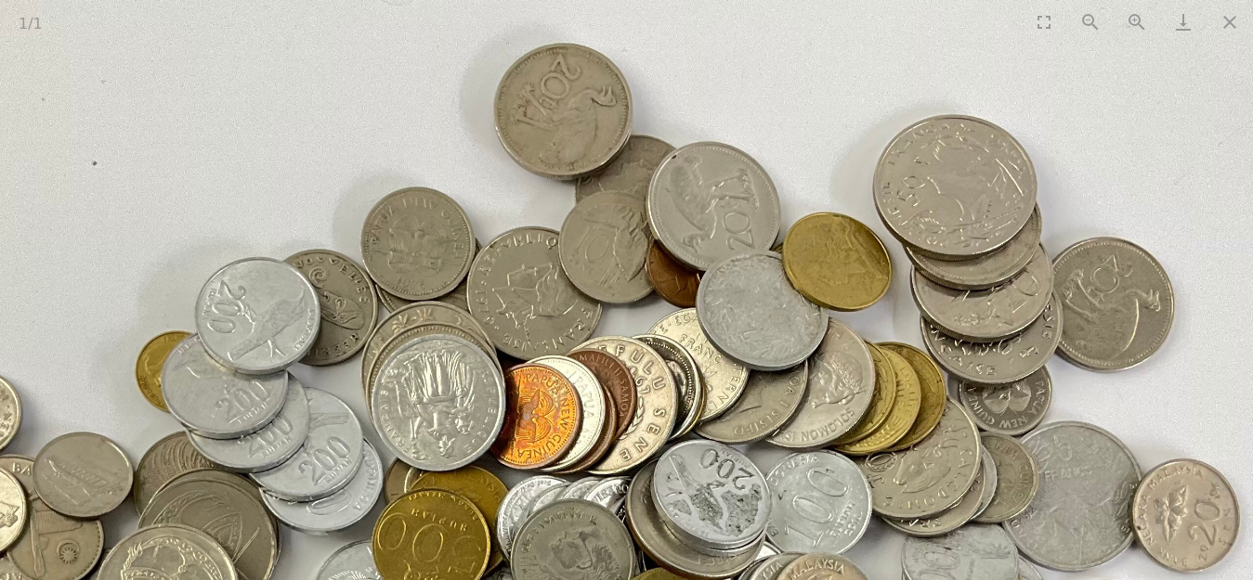
drag, startPoint x: 795, startPoint y: 324, endPoint x: 548, endPoint y: 296, distance: 248.6
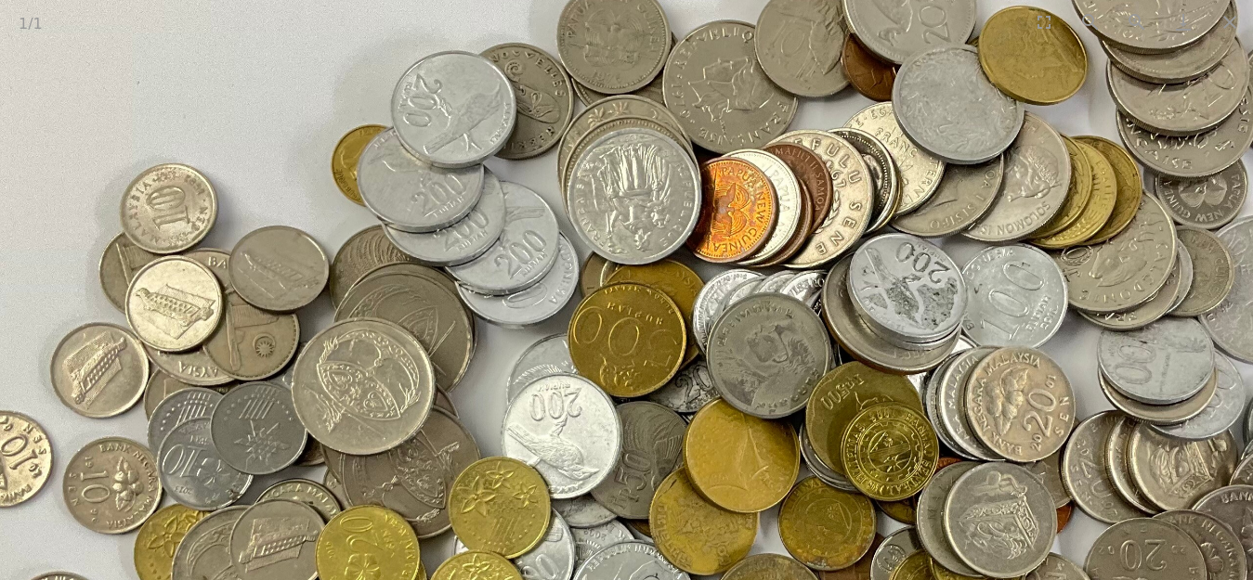
drag, startPoint x: 669, startPoint y: 441, endPoint x: 980, endPoint y: 239, distance: 371.2
click at [980, 239] on img at bounding box center [722, 507] width 1683 height 1451
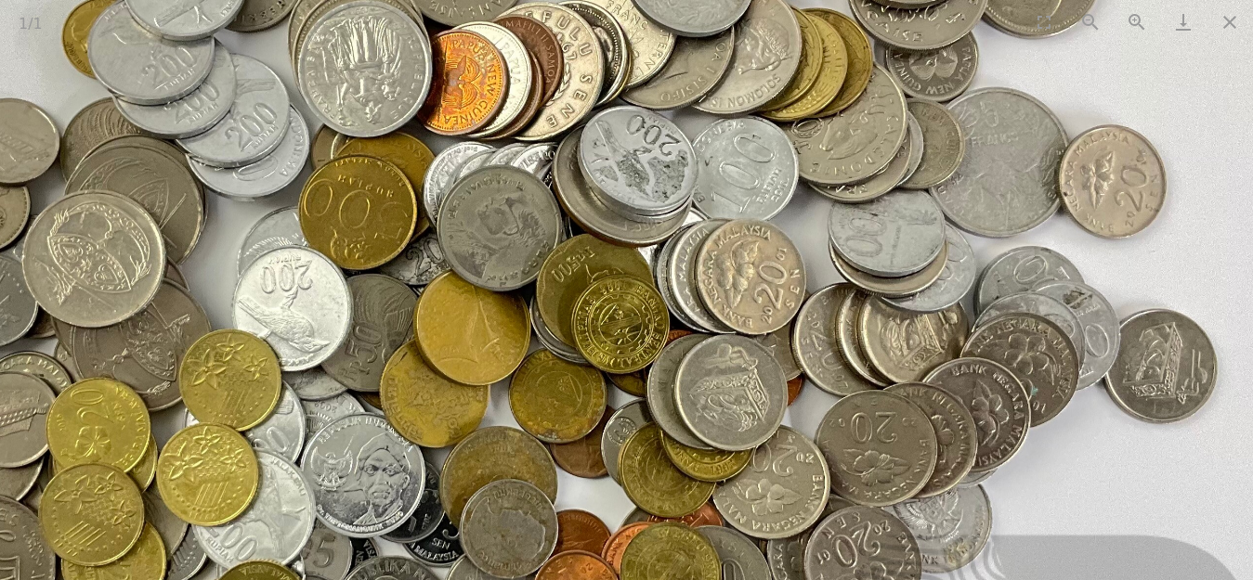
drag, startPoint x: 773, startPoint y: 374, endPoint x: 461, endPoint y: 260, distance: 332.3
click at [461, 260] on img at bounding box center [453, 379] width 1683 height 1451
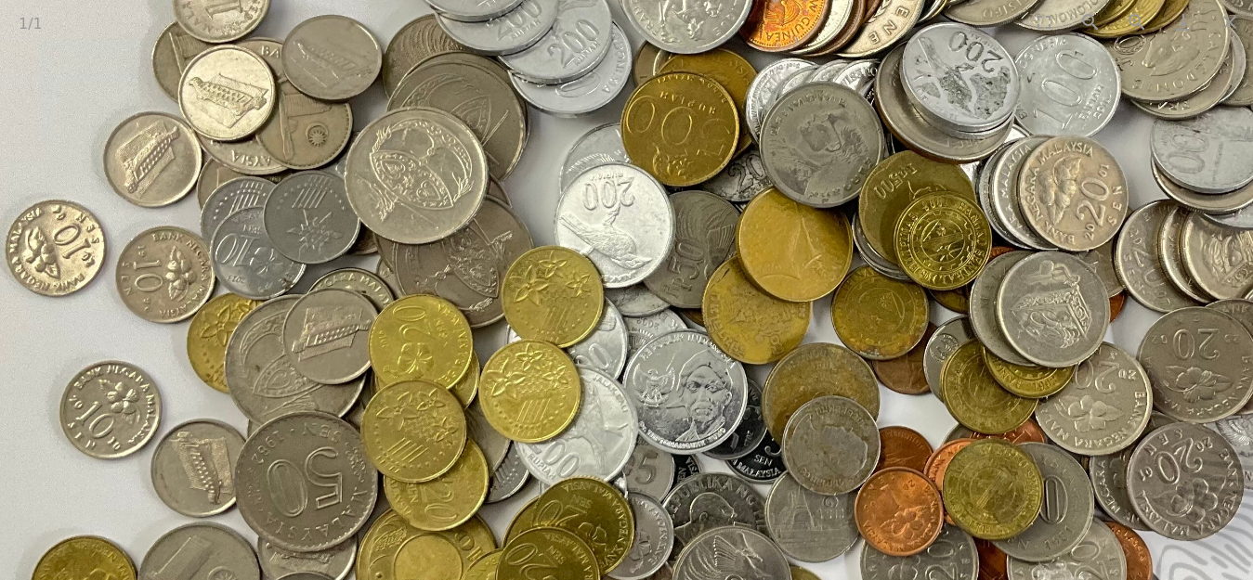
drag, startPoint x: 744, startPoint y: 379, endPoint x: 1098, endPoint y: 320, distance: 358.6
click at [1098, 320] on img at bounding box center [775, 295] width 1683 height 1451
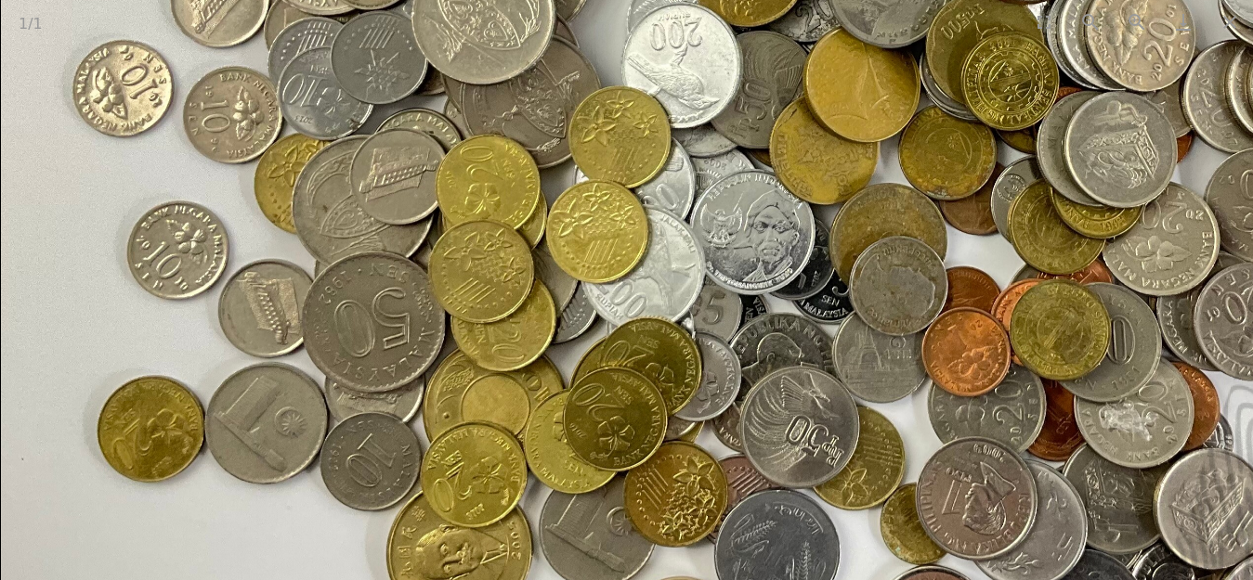
drag, startPoint x: 774, startPoint y: 458, endPoint x: 779, endPoint y: 273, distance: 184.9
click at [779, 276] on img at bounding box center [842, 135] width 1683 height 1451
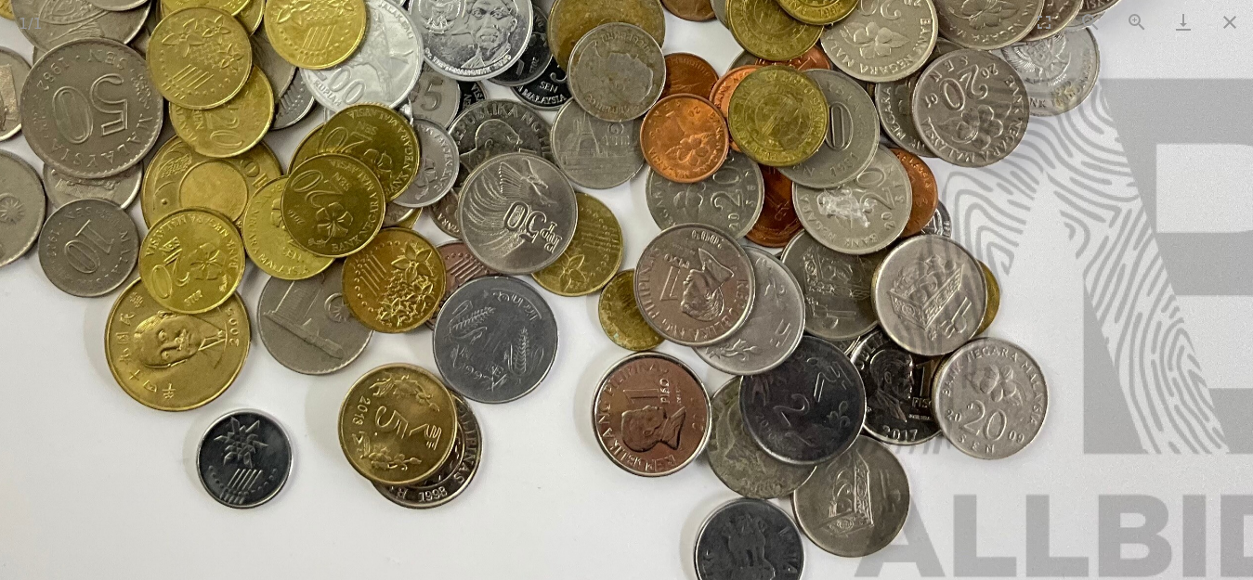
drag, startPoint x: 840, startPoint y: 370, endPoint x: 553, endPoint y: 349, distance: 288.6
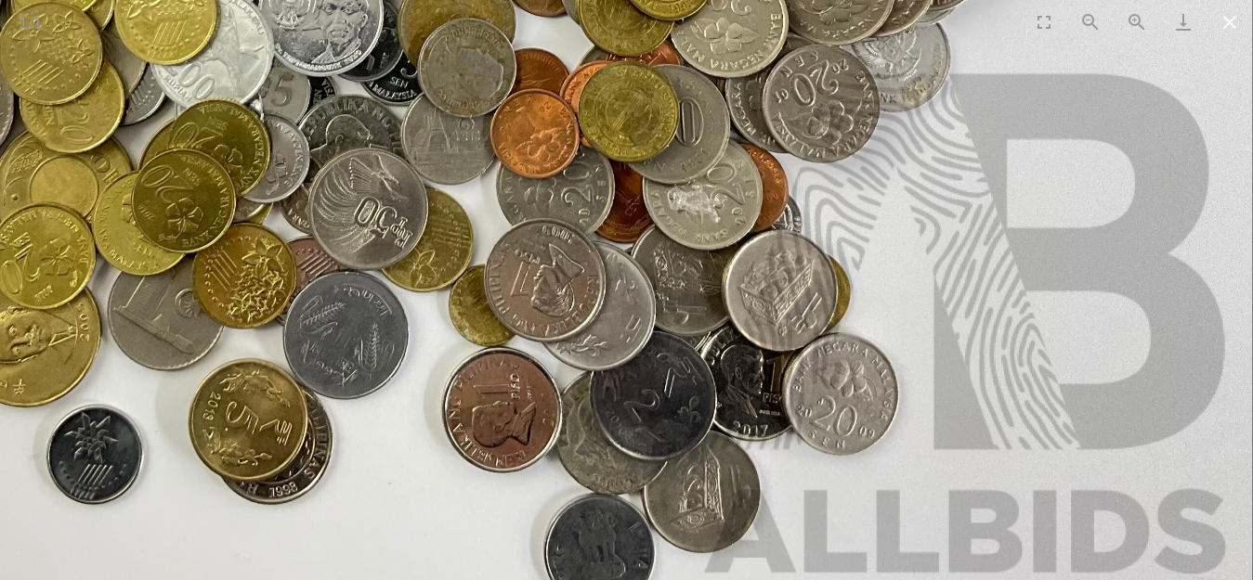
click at [1220, 25] on button "Close gallery" at bounding box center [1229, 22] width 46 height 44
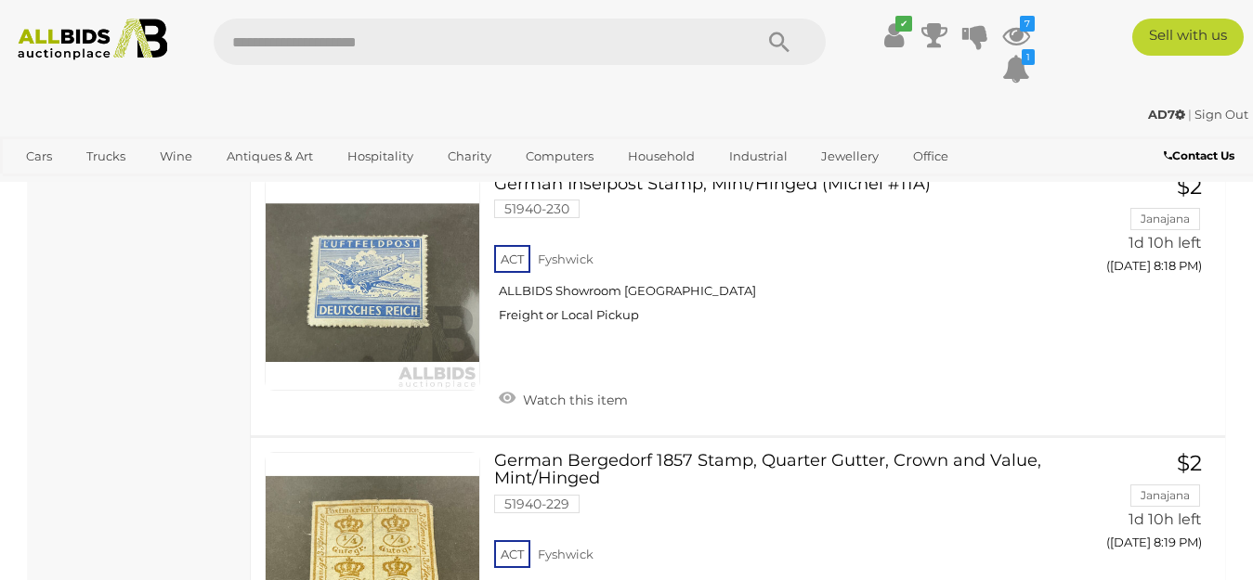
scroll to position [29152, 0]
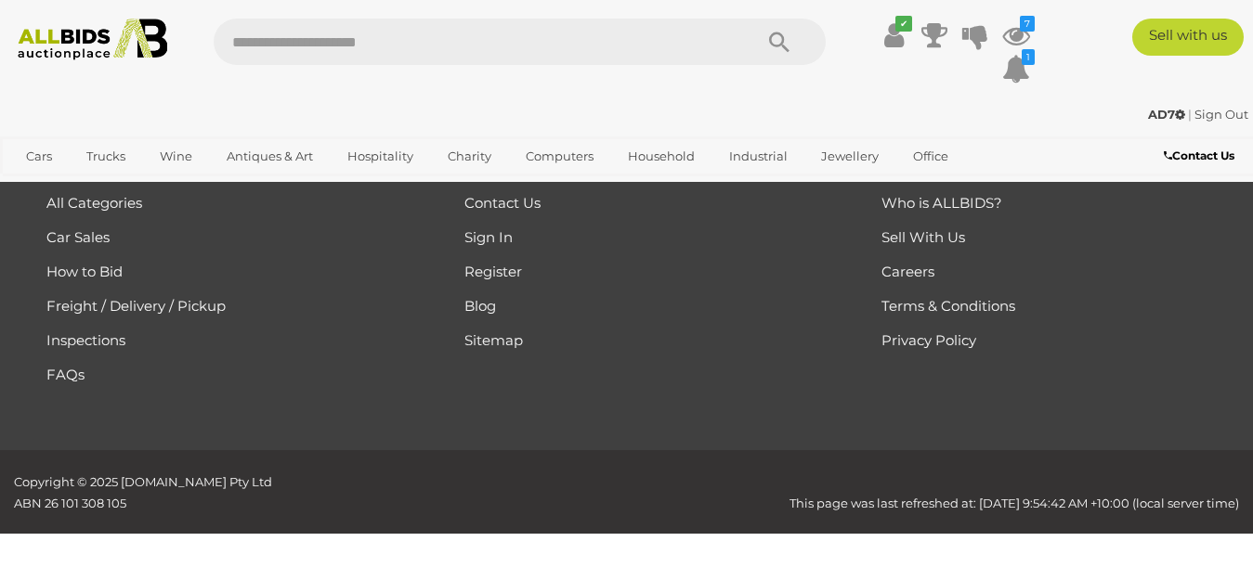
scroll to position [271, 0]
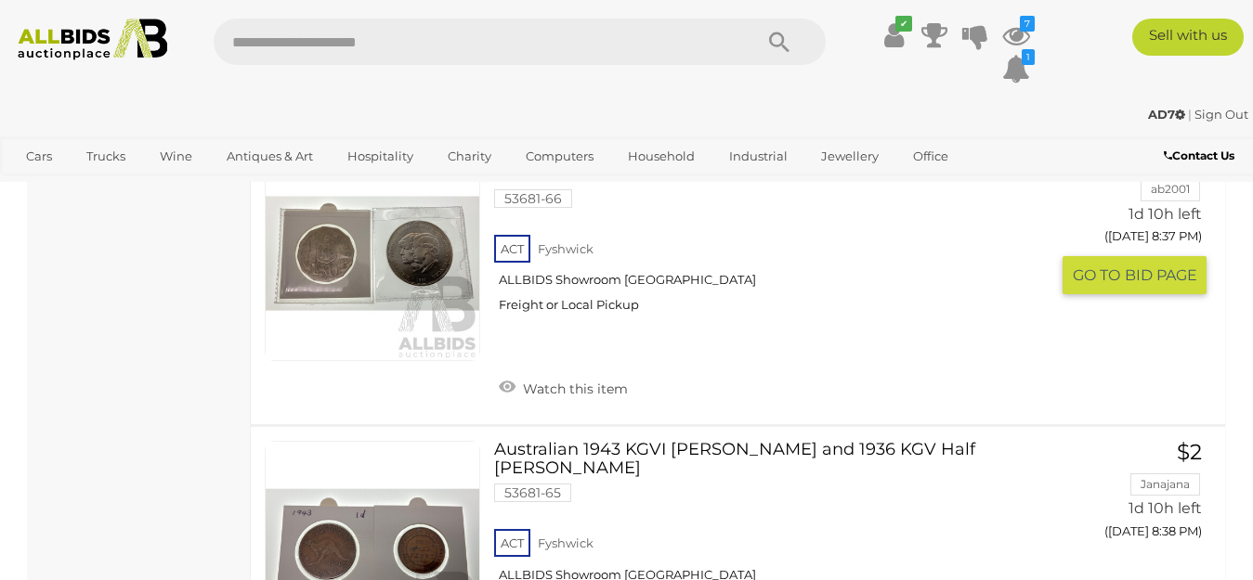
scroll to position [5379, 0]
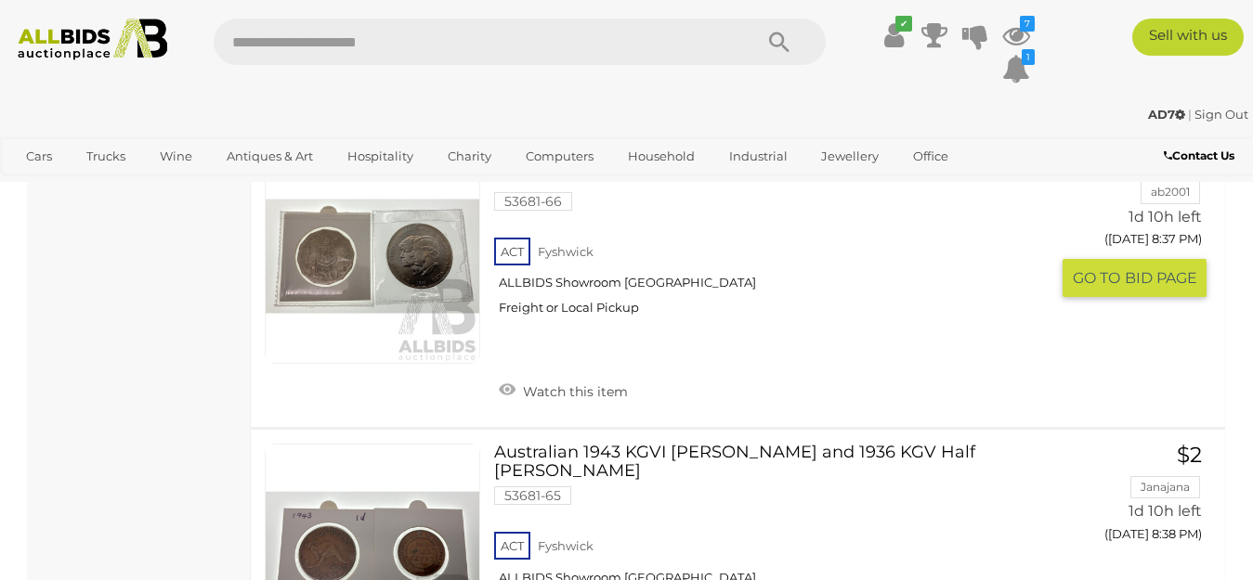
click at [326, 201] on link at bounding box center [372, 256] width 215 height 215
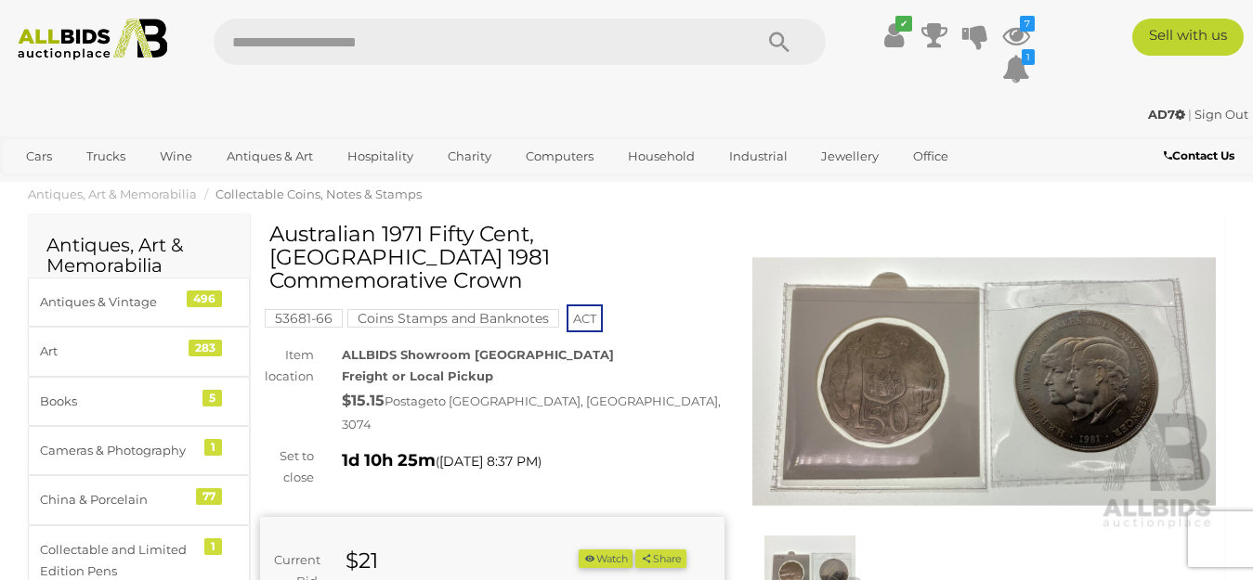
click at [884, 407] on img at bounding box center [984, 381] width 464 height 299
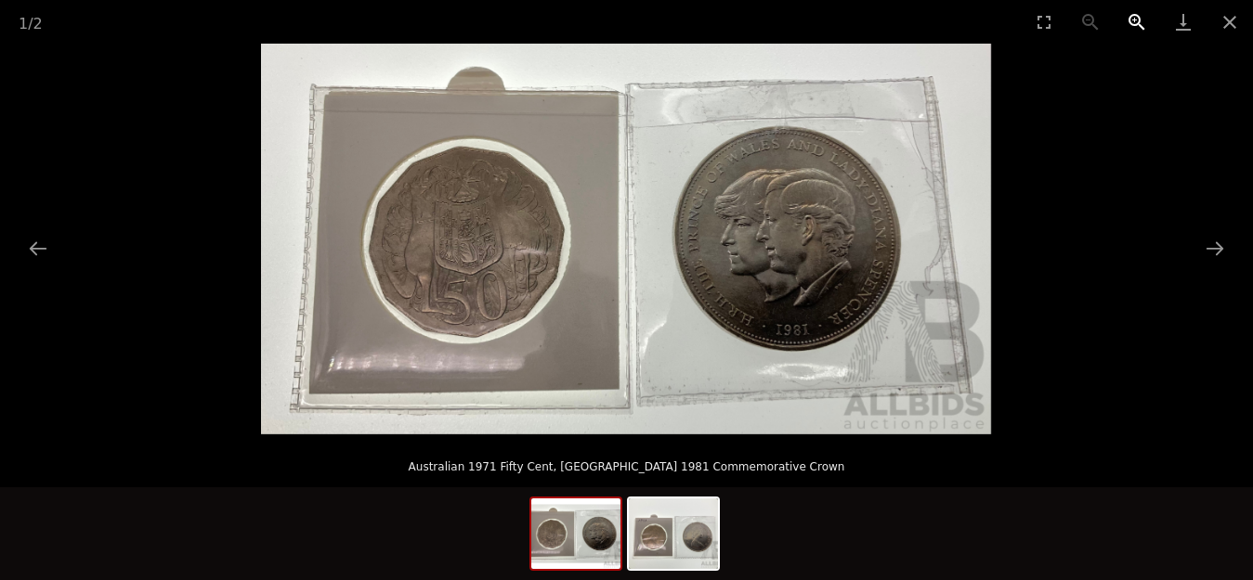
click at [1140, 22] on button "Zoom in" at bounding box center [1136, 22] width 46 height 44
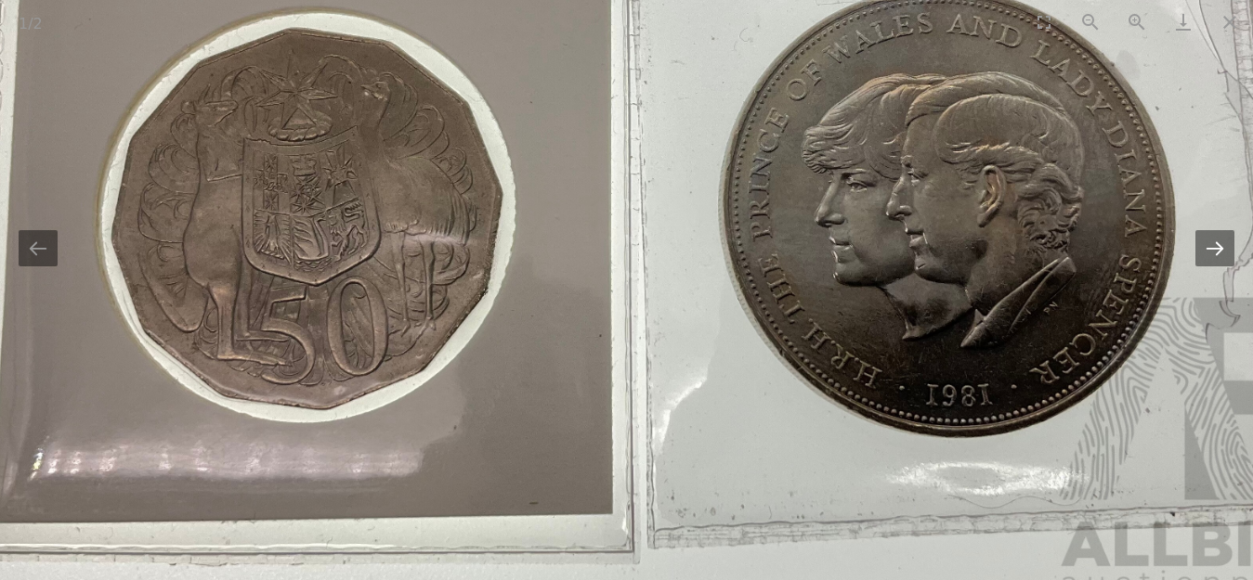
click at [1218, 243] on button "Next slide" at bounding box center [1214, 248] width 39 height 36
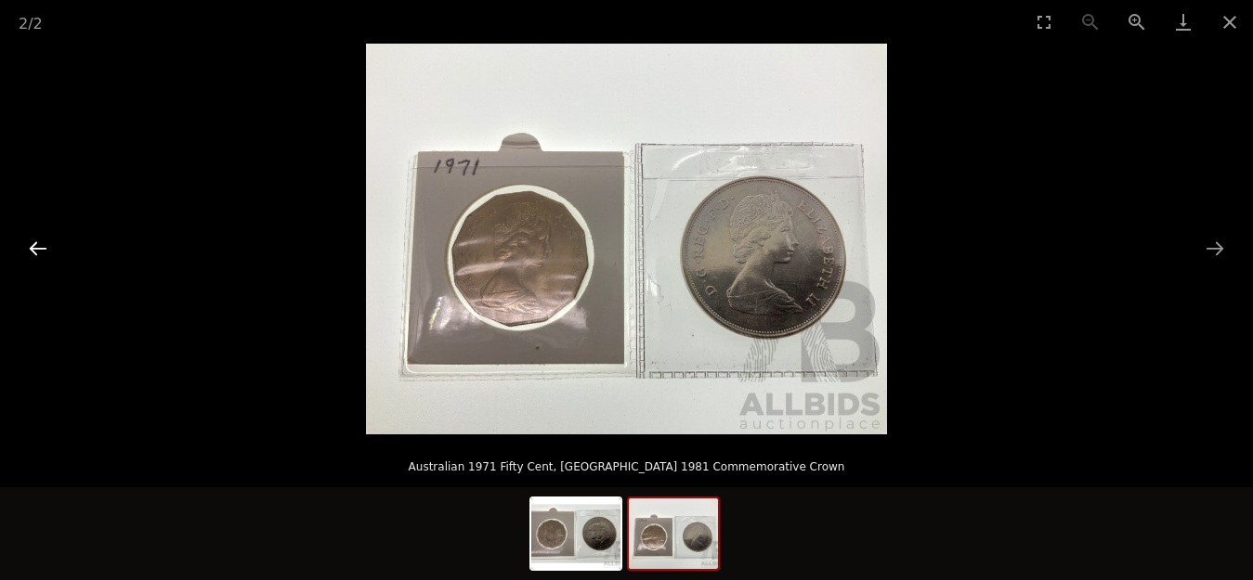
click at [42, 258] on button "Previous slide" at bounding box center [38, 248] width 39 height 36
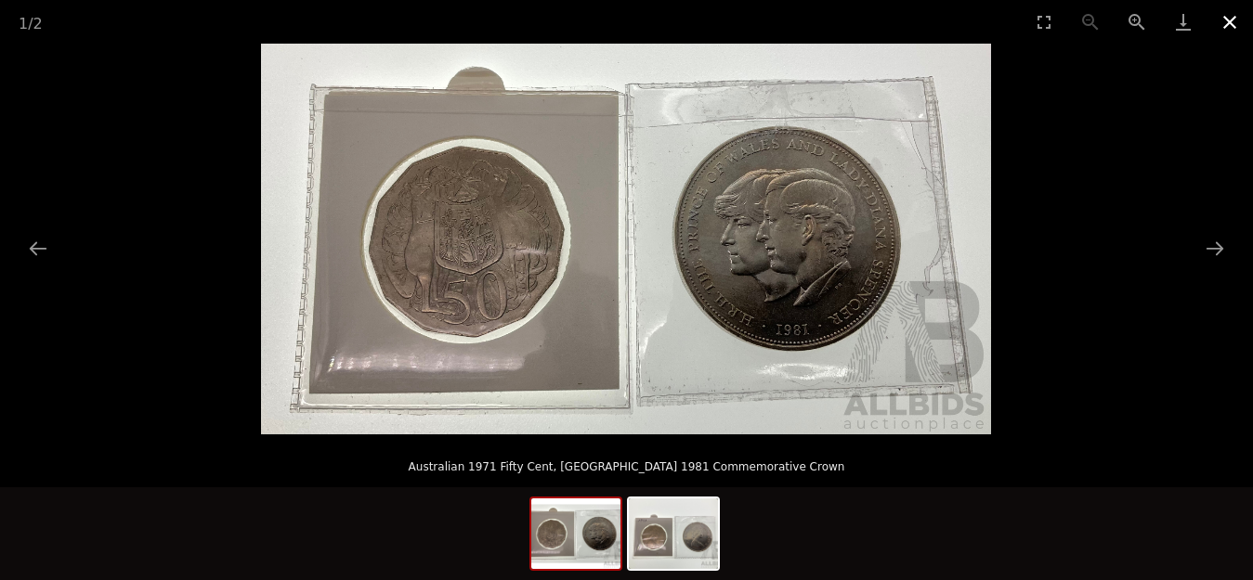
click at [1225, 19] on button "Close gallery" at bounding box center [1229, 22] width 46 height 44
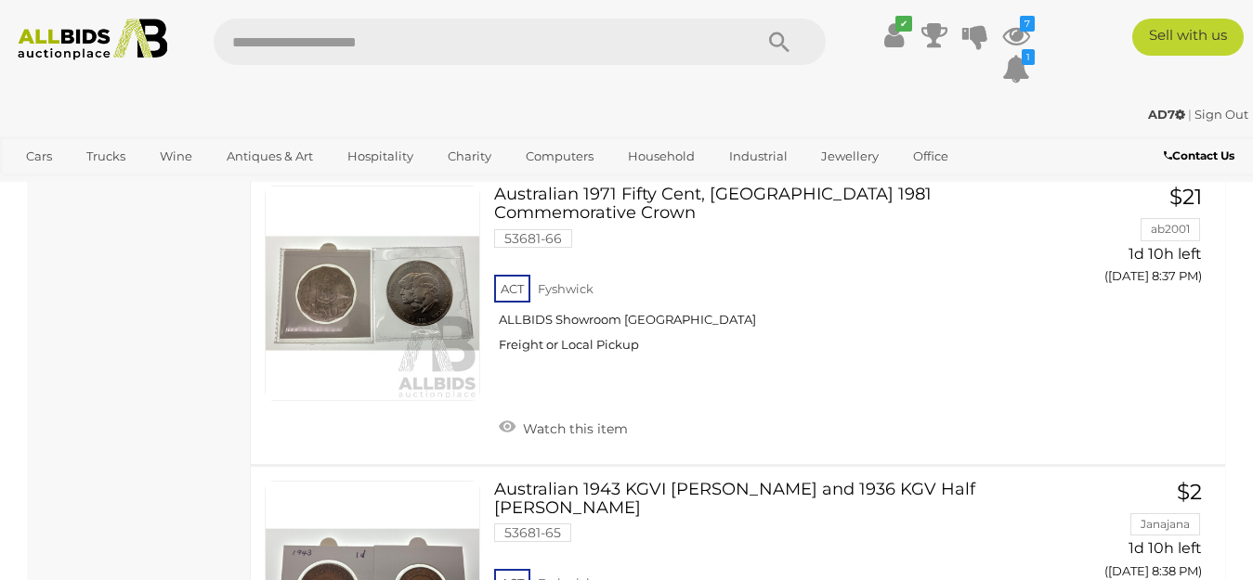
scroll to position [5527, 0]
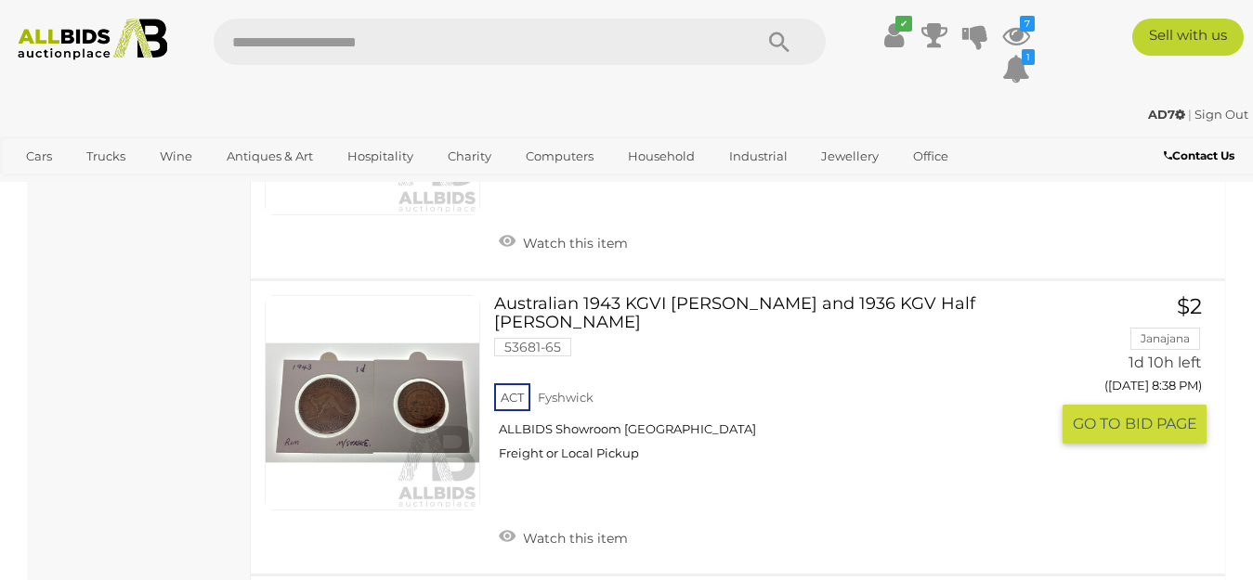
click at [346, 333] on link at bounding box center [372, 402] width 215 height 215
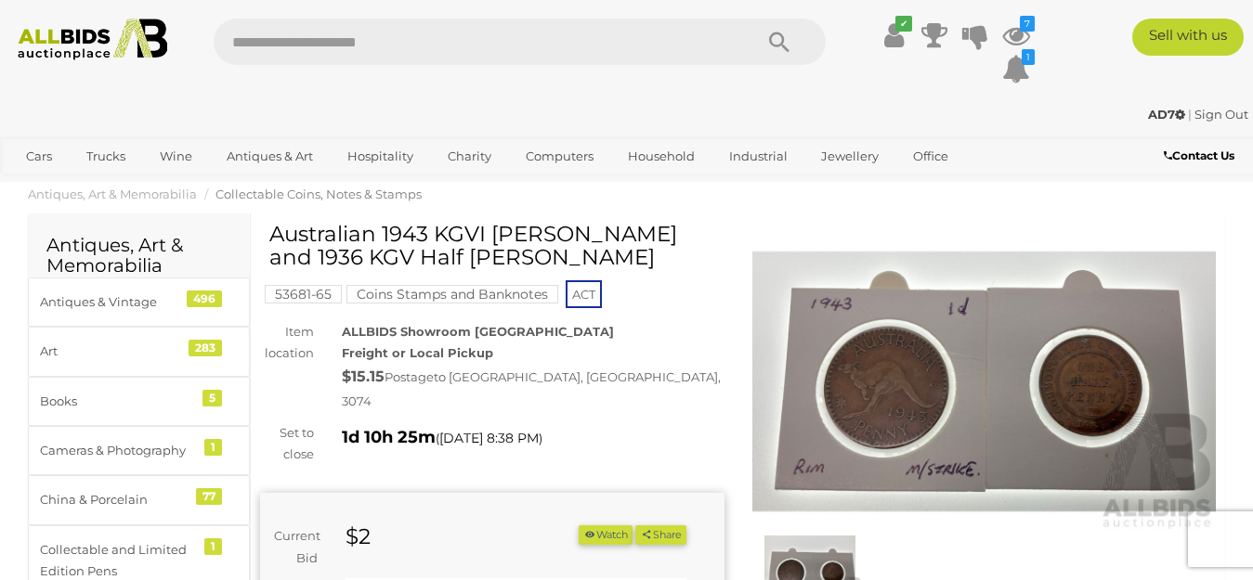
click at [852, 406] on img at bounding box center [984, 381] width 464 height 299
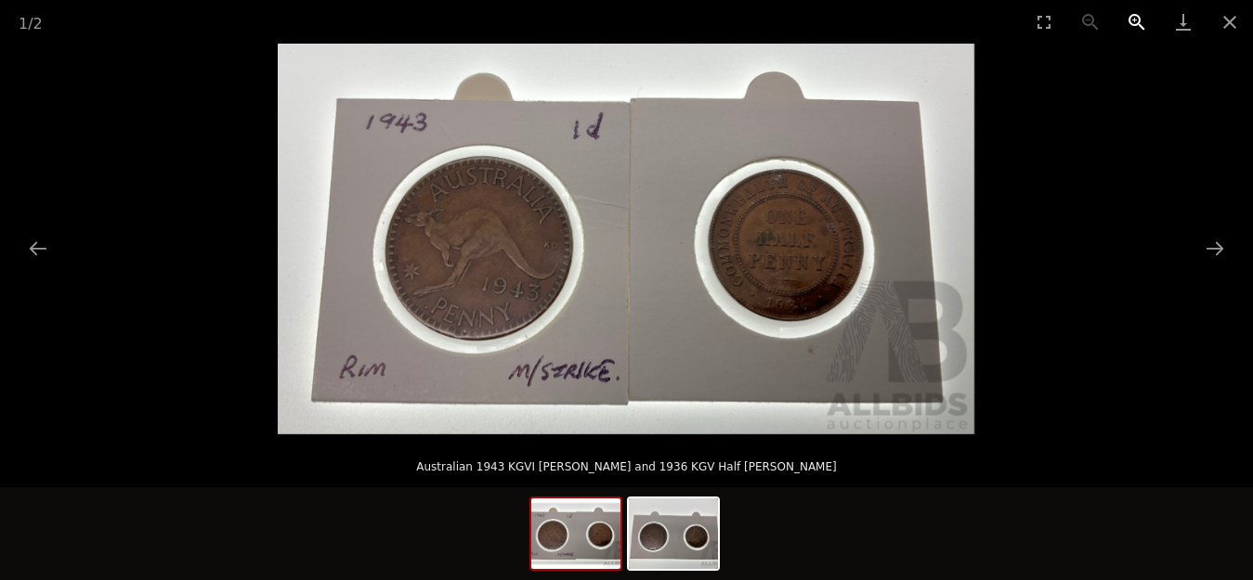
click at [1136, 18] on button "Zoom in" at bounding box center [1136, 22] width 46 height 44
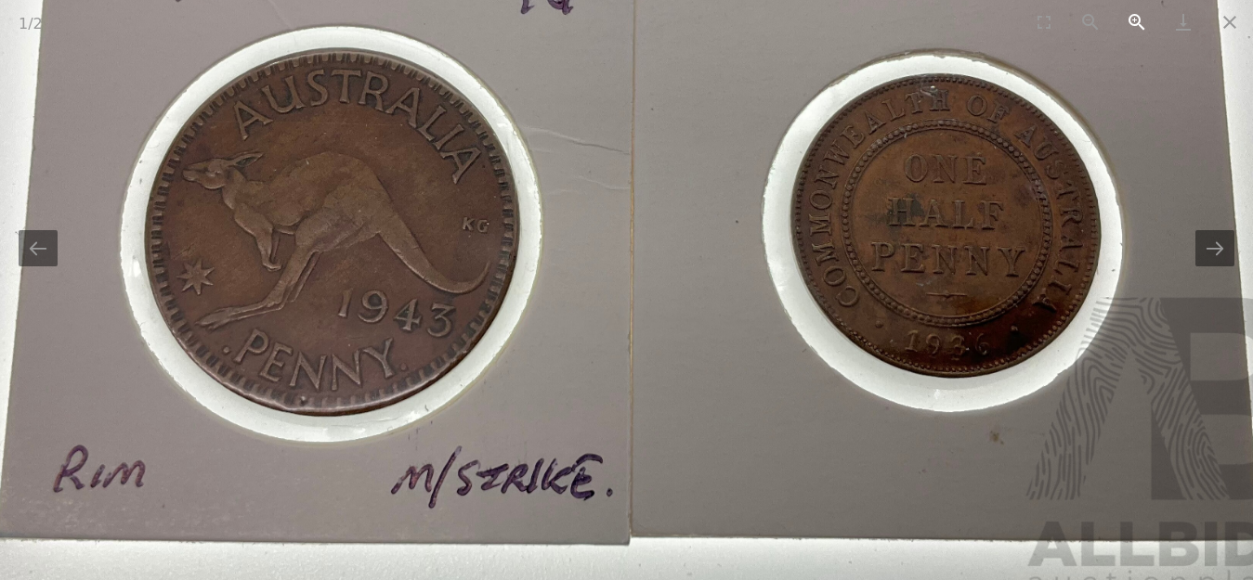
click at [1136, 18] on button "Zoom in" at bounding box center [1136, 22] width 46 height 44
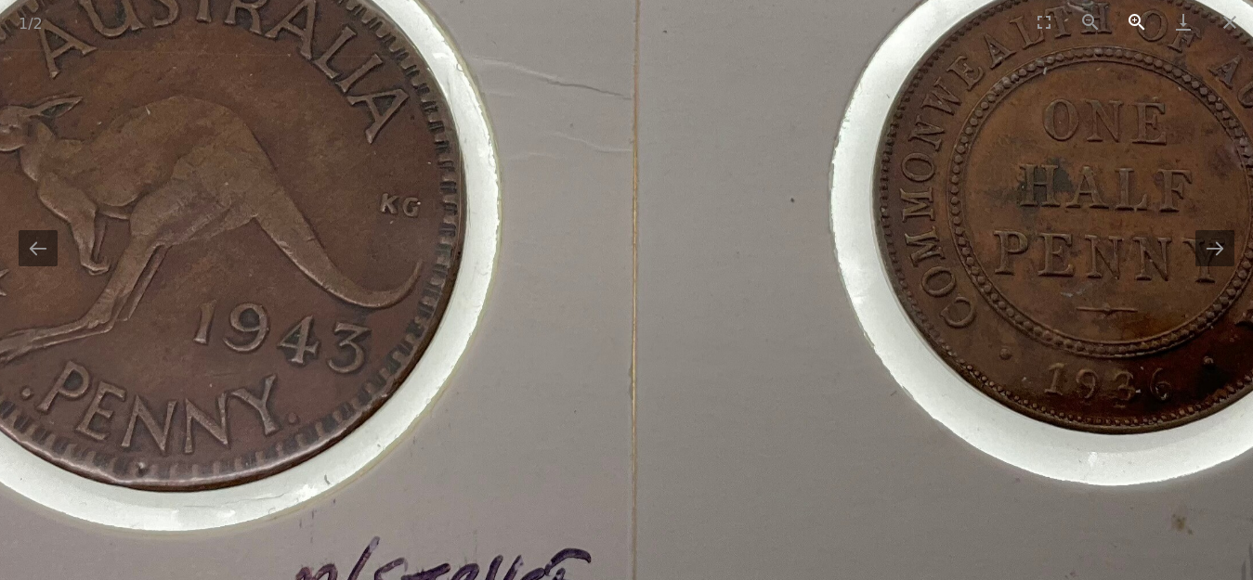
click at [1136, 18] on button "Zoom in" at bounding box center [1136, 22] width 46 height 44
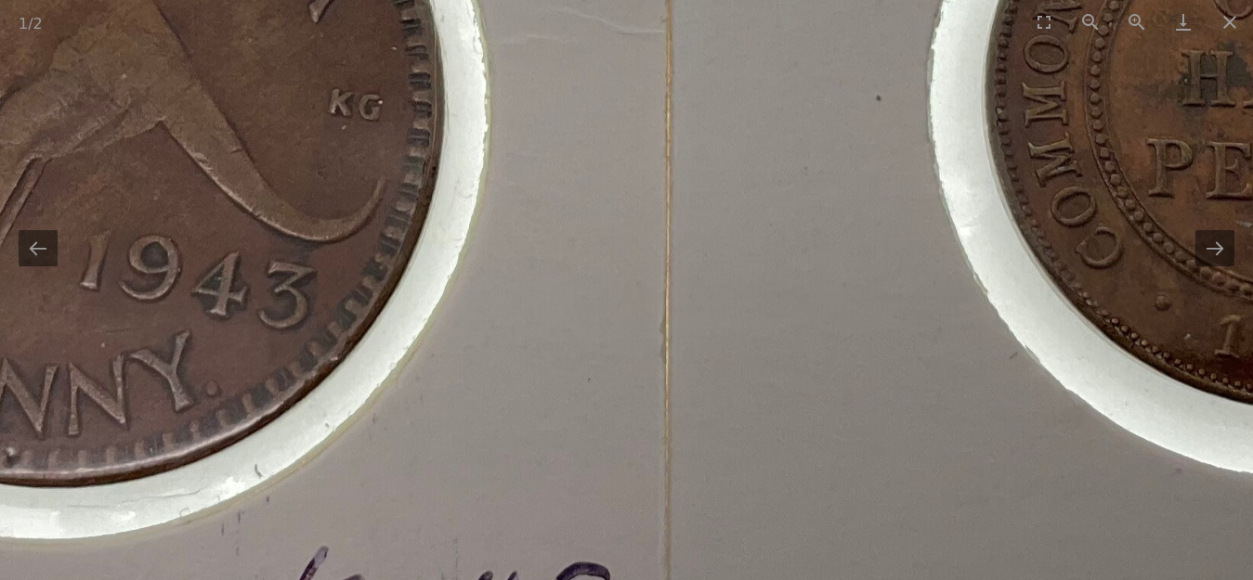
drag, startPoint x: 298, startPoint y: 314, endPoint x: 206, endPoint y: 206, distance: 141.6
click at [231, 206] on img at bounding box center [658, 82] width 2788 height 1564
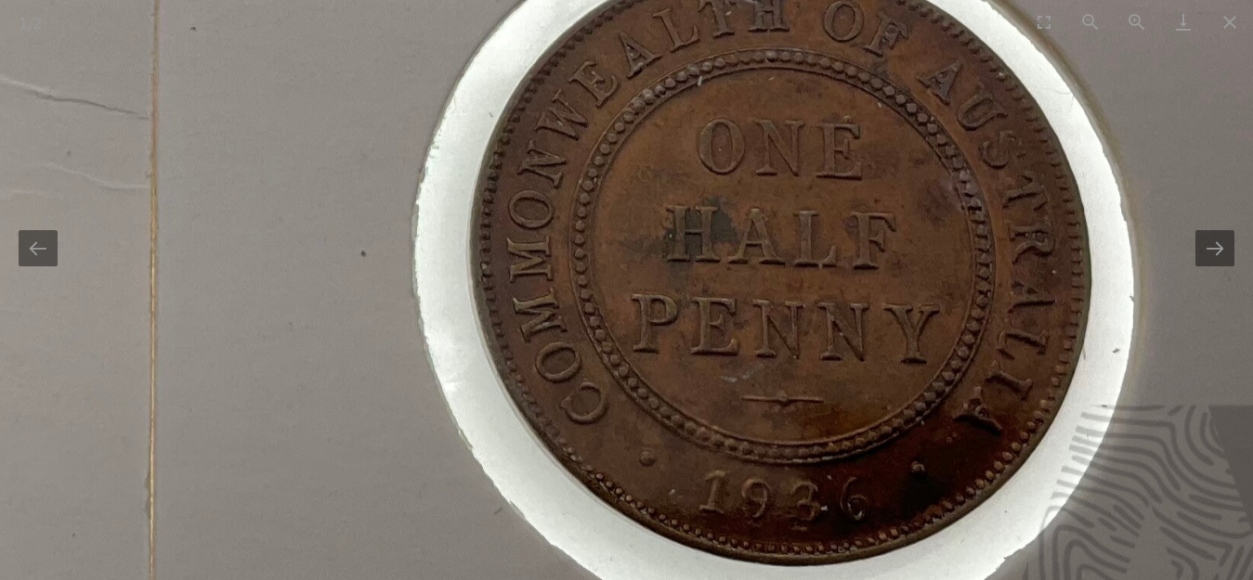
drag, startPoint x: 981, startPoint y: 273, endPoint x: 581, endPoint y: 461, distance: 441.2
click at [581, 461] on img at bounding box center [143, 237] width 2788 height 1564
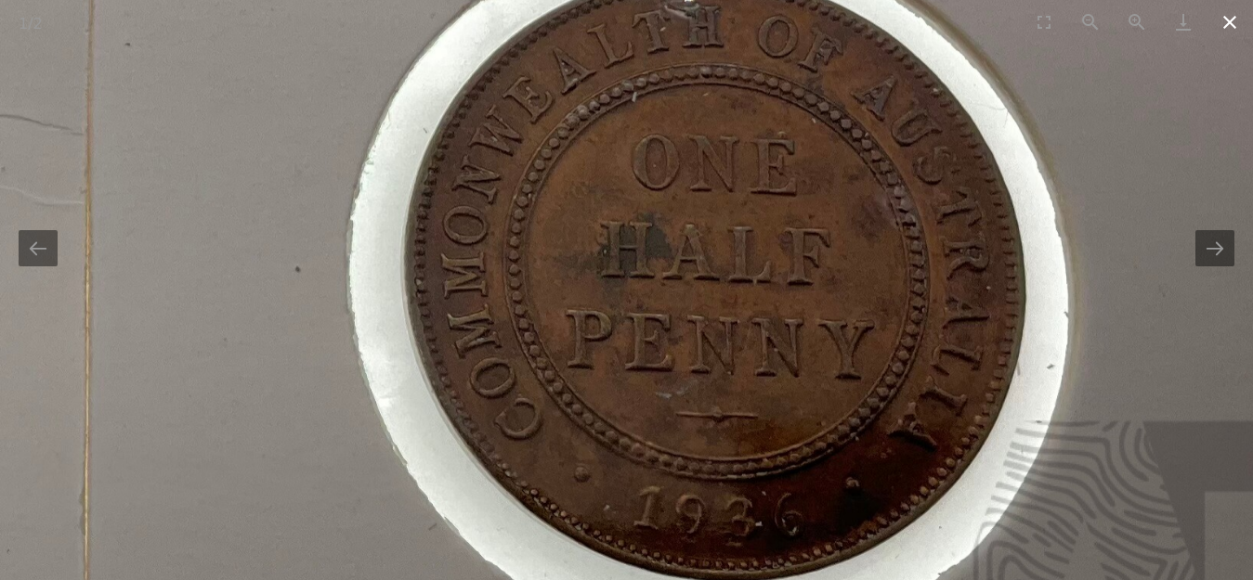
click at [1226, 22] on button "Close gallery" at bounding box center [1229, 22] width 46 height 44
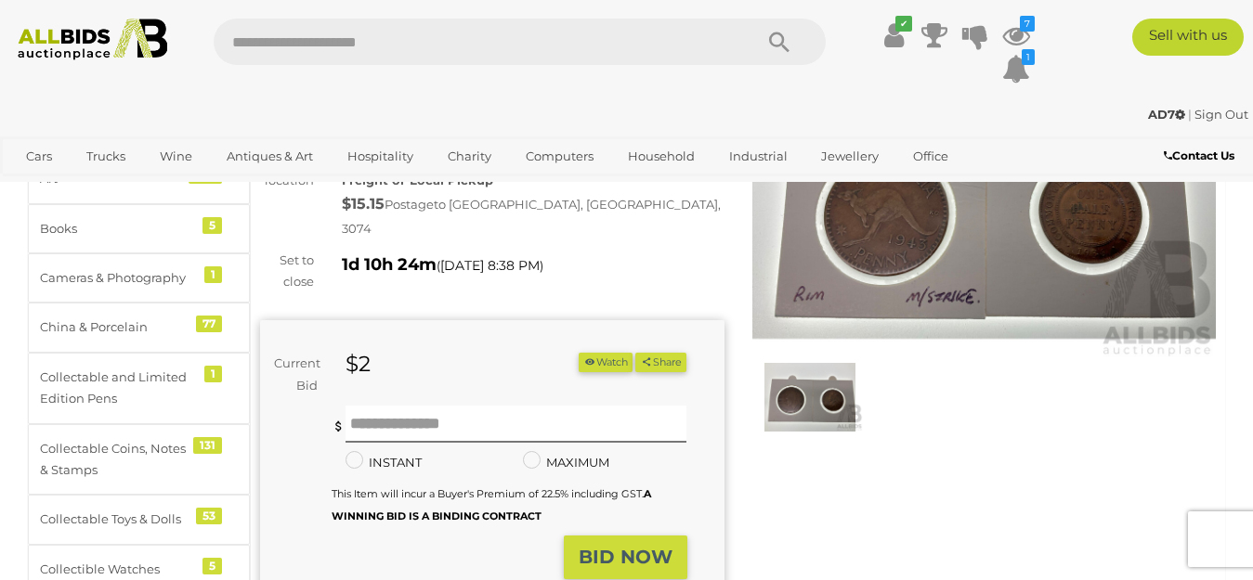
scroll to position [186, 0]
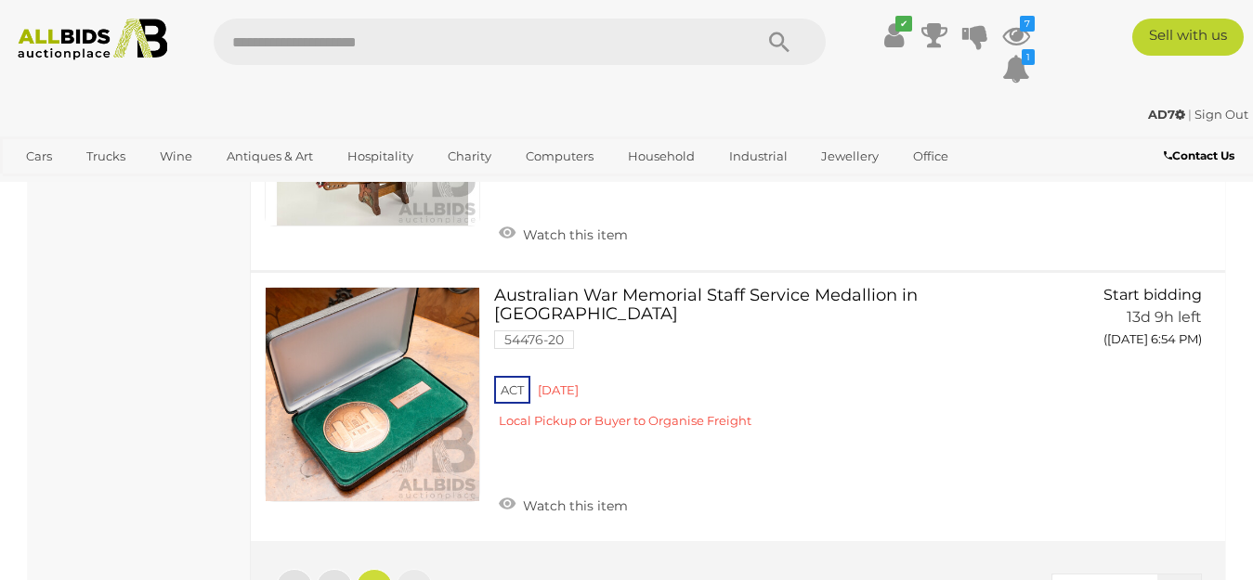
scroll to position [9166, 0]
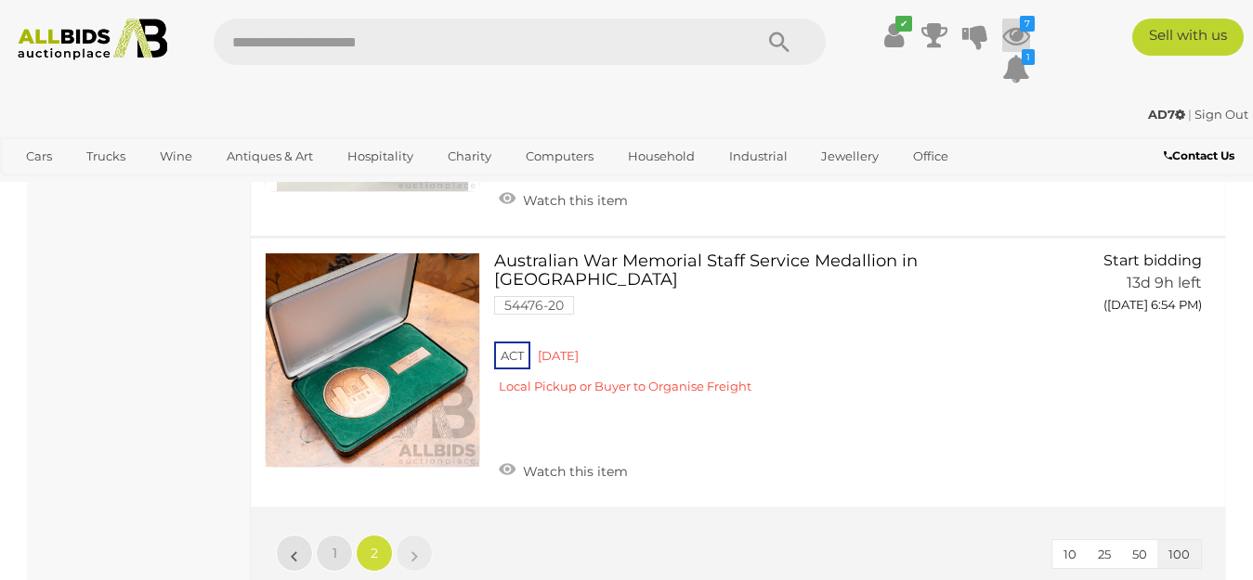
click at [1013, 36] on icon at bounding box center [1016, 35] width 28 height 33
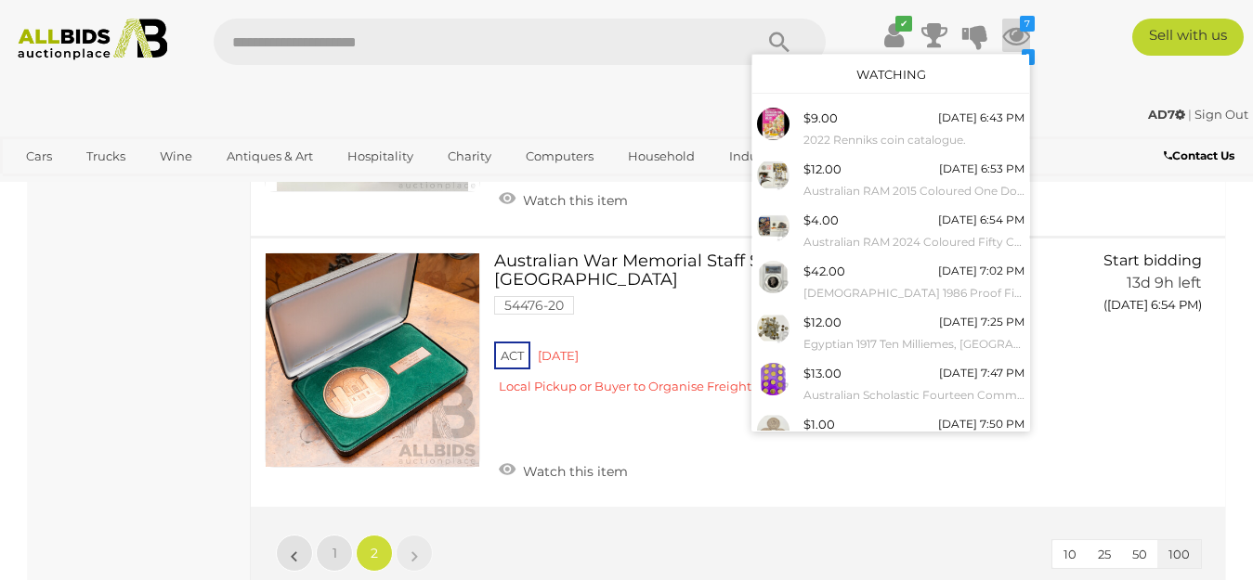
click at [869, 67] on link "Watching" at bounding box center [891, 74] width 70 height 15
